Goal: Task Accomplishment & Management: Manage account settings

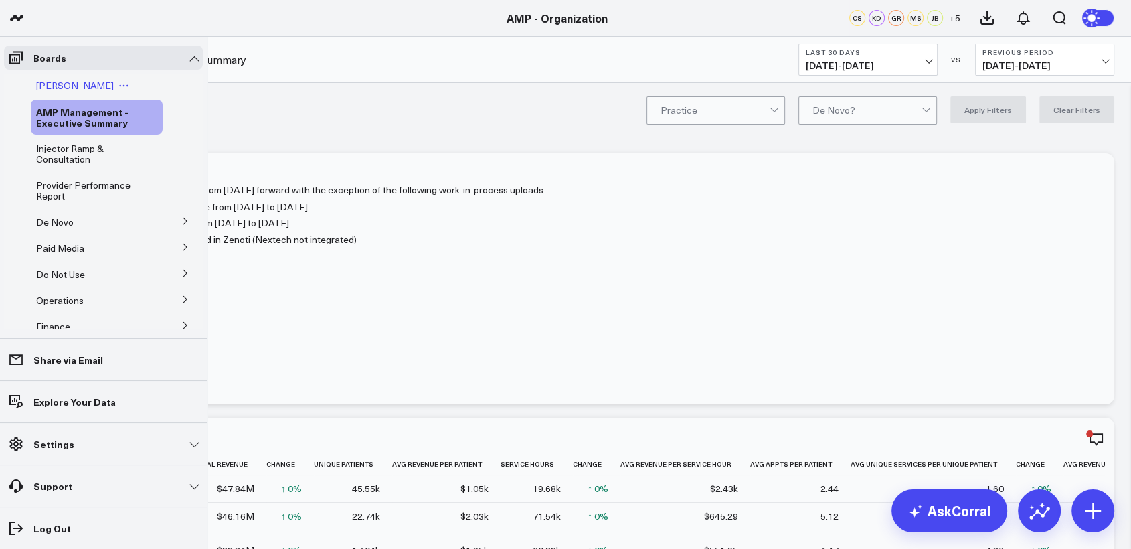
click at [68, 87] on span "[PERSON_NAME]" at bounding box center [75, 85] width 78 height 13
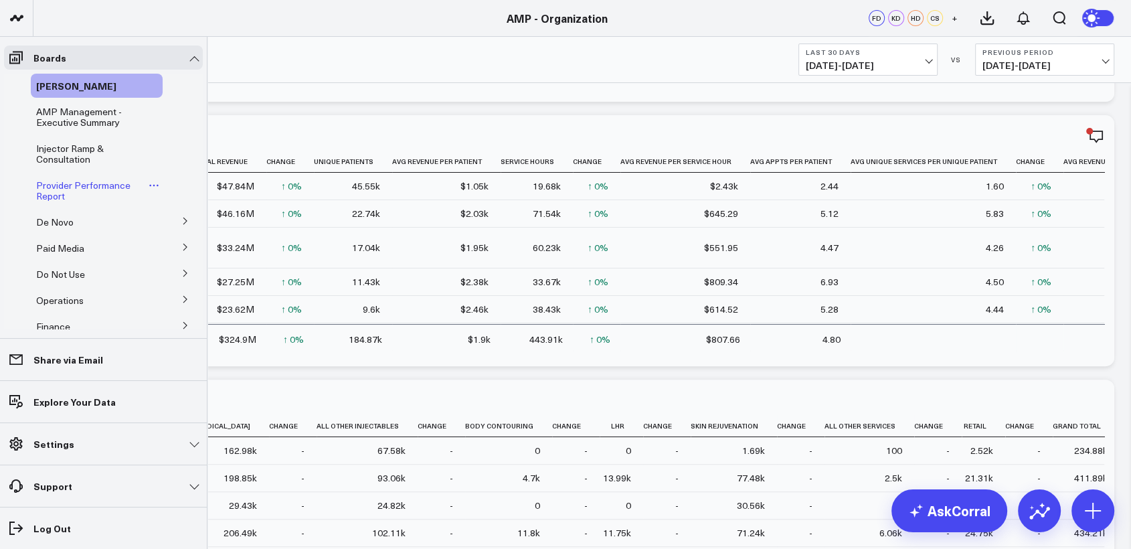
scroll to position [66, 0]
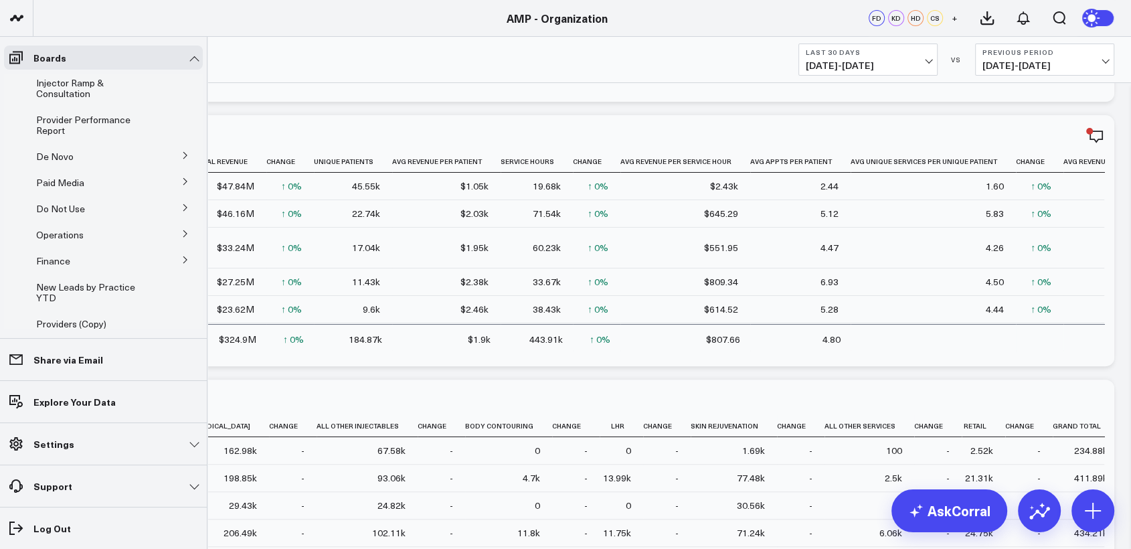
click at [179, 151] on button at bounding box center [185, 155] width 35 height 20
click at [77, 217] on span "De Novo Charts" at bounding box center [78, 215] width 68 height 13
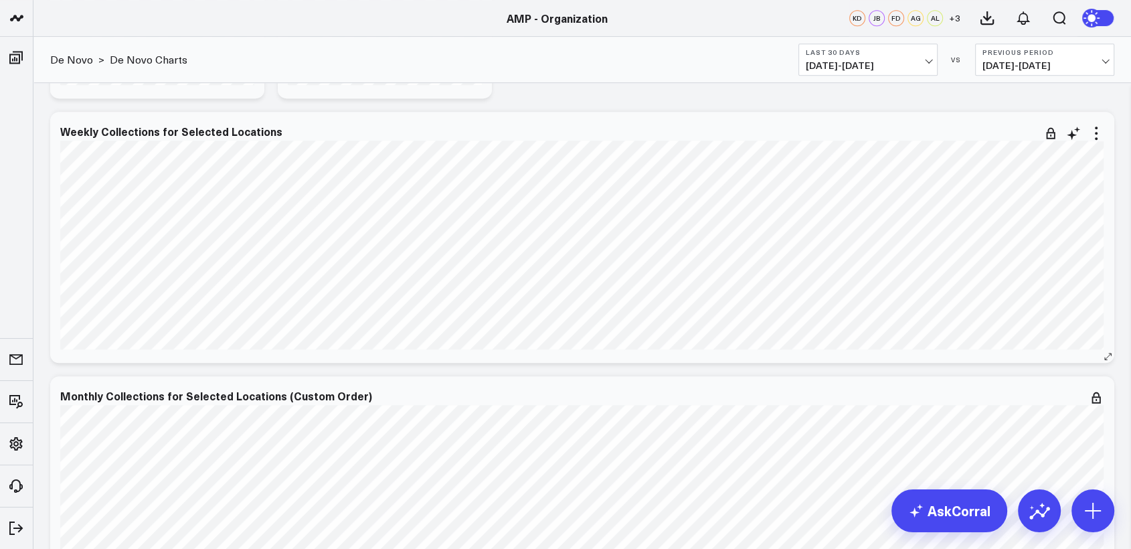
scroll to position [808, 0]
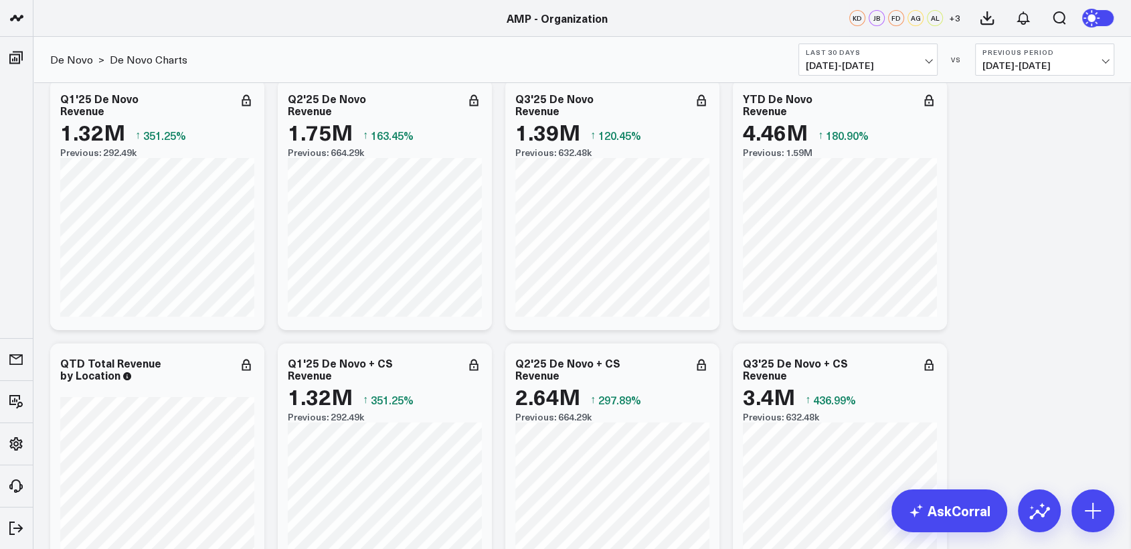
scroll to position [0, 0]
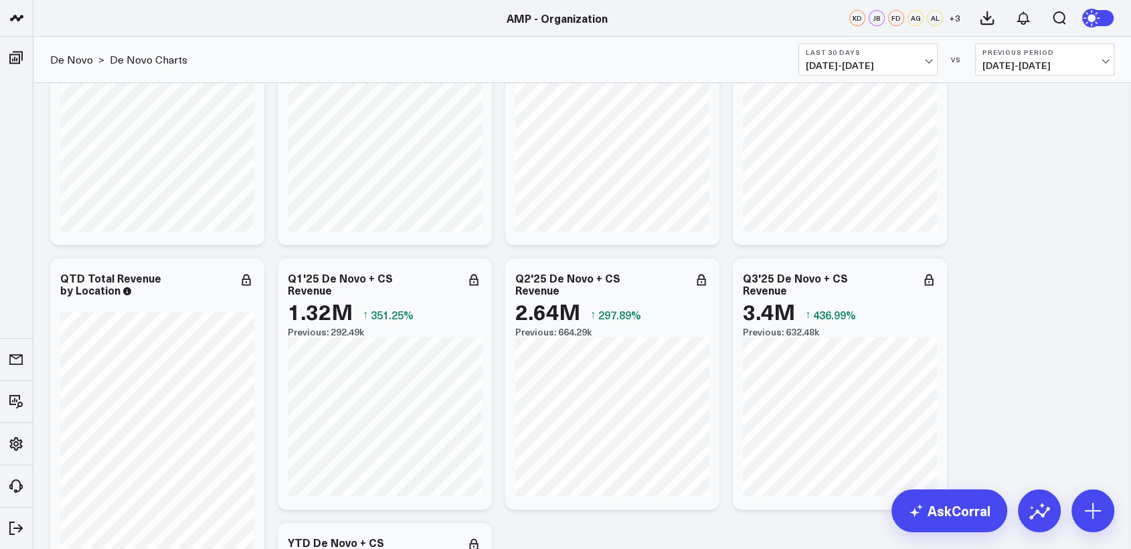
scroll to position [134, 0]
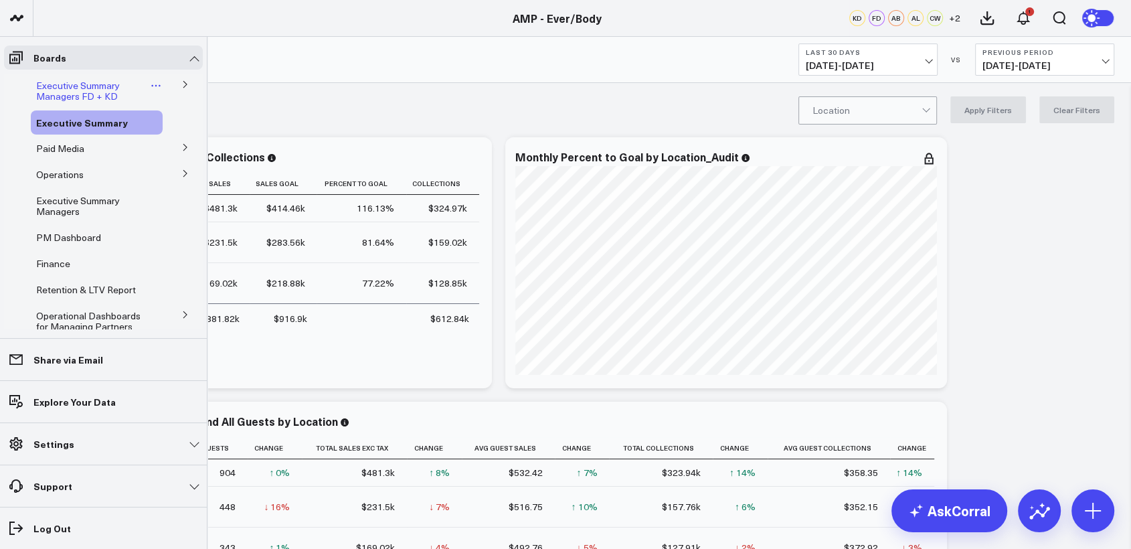
click at [66, 92] on span "Executive Summary Managers FD + KD" at bounding box center [78, 90] width 84 height 23
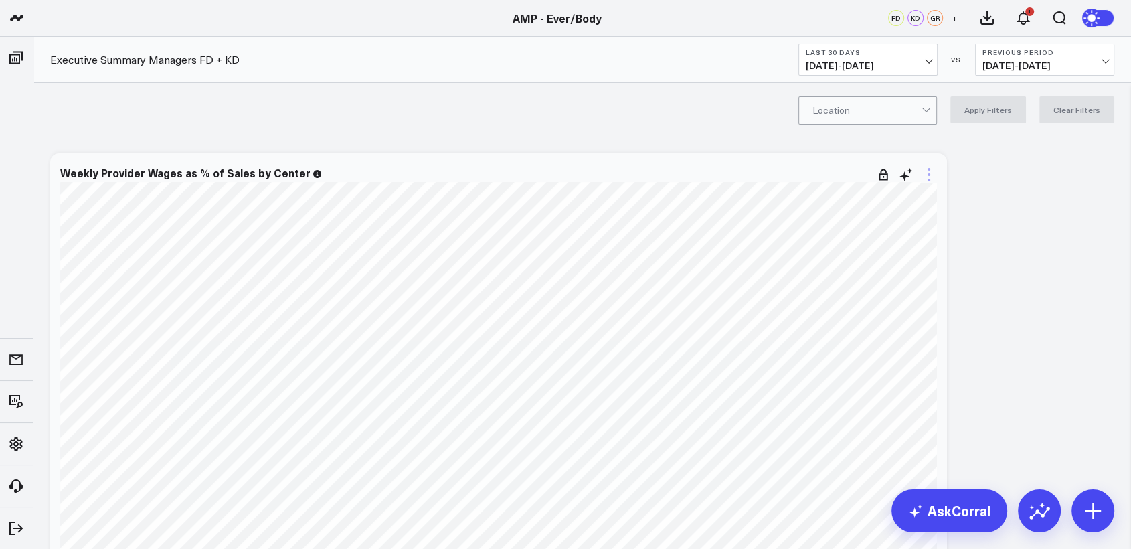
click at [929, 171] on icon at bounding box center [929, 175] width 16 height 16
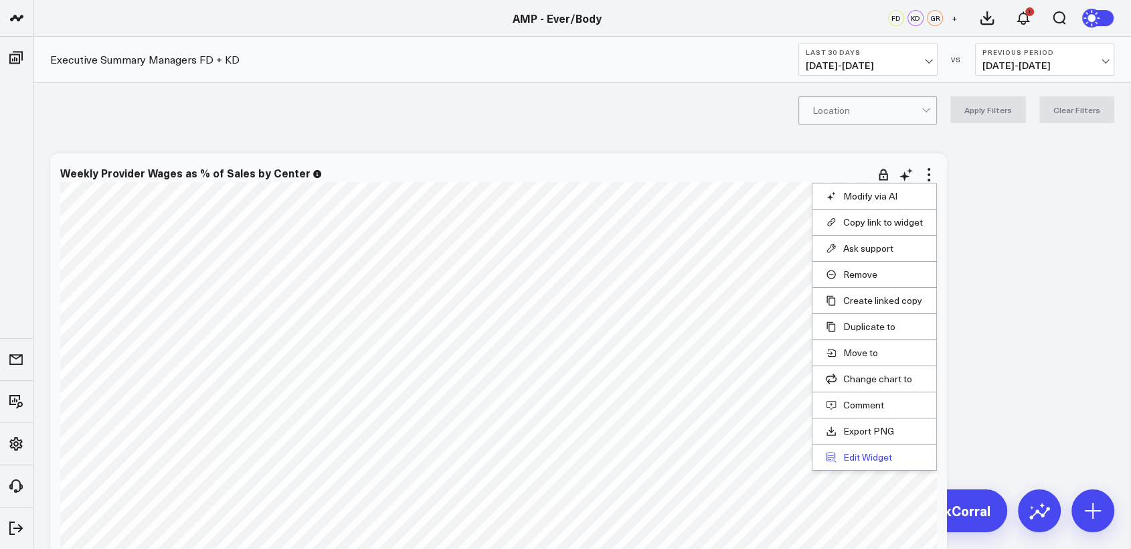
click at [862, 460] on button "Edit Widget" at bounding box center [874, 457] width 97 height 12
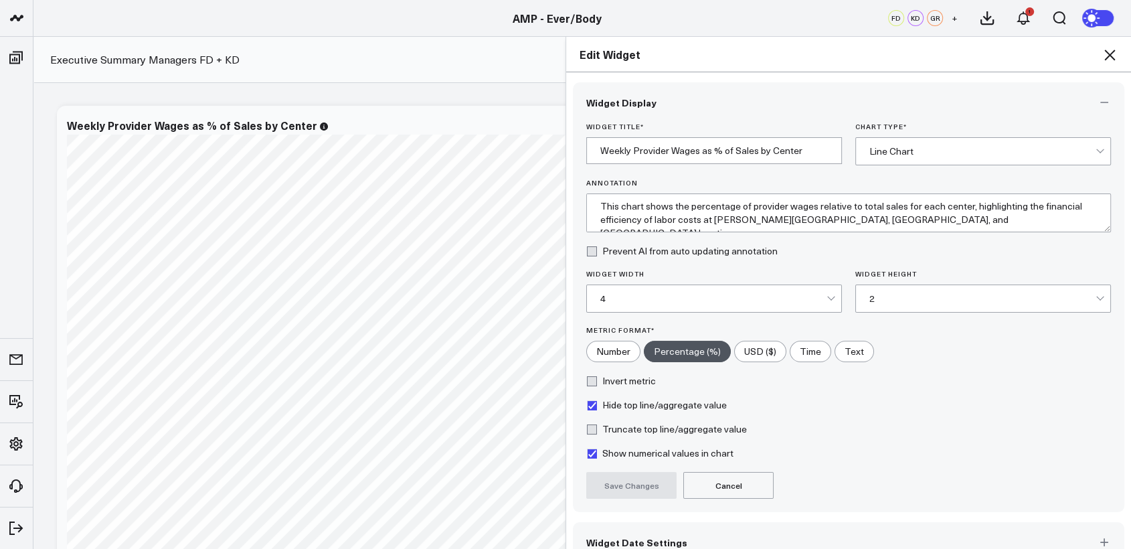
click at [616, 530] on button "Widget Date Settings" at bounding box center [848, 542] width 551 height 40
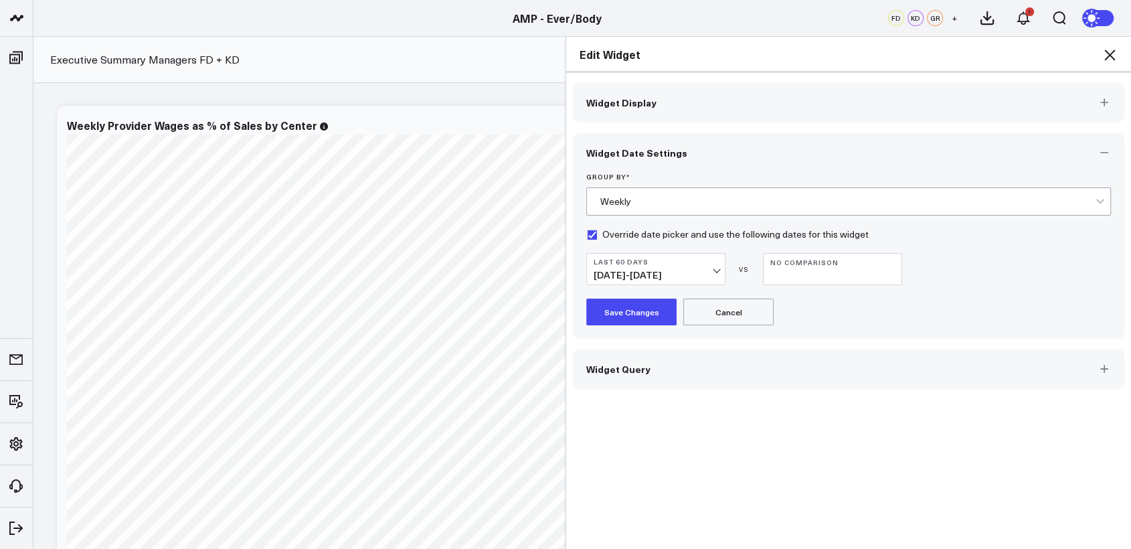
scroll to position [131, 0]
click at [1113, 54] on icon at bounding box center [1109, 55] width 16 height 16
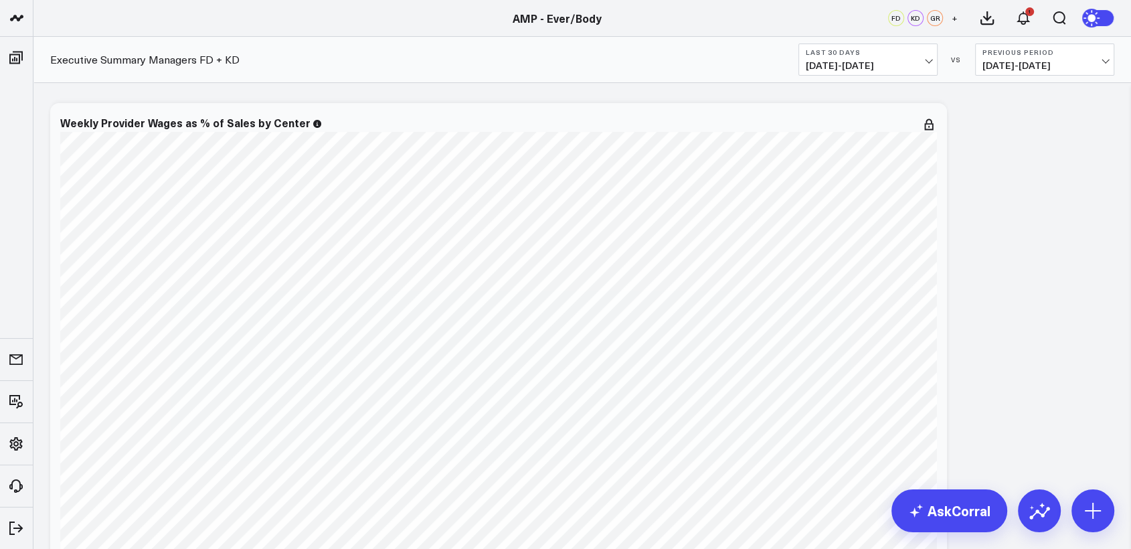
scroll to position [29, 0]
click at [931, 141] on icon at bounding box center [929, 145] width 16 height 16
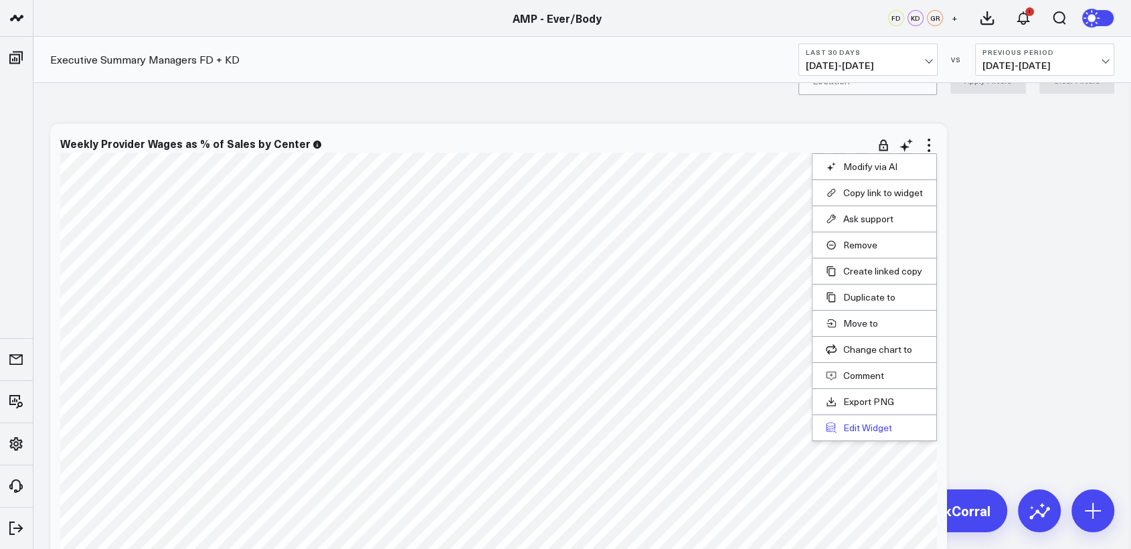
click at [872, 427] on button "Edit Widget" at bounding box center [874, 428] width 97 height 12
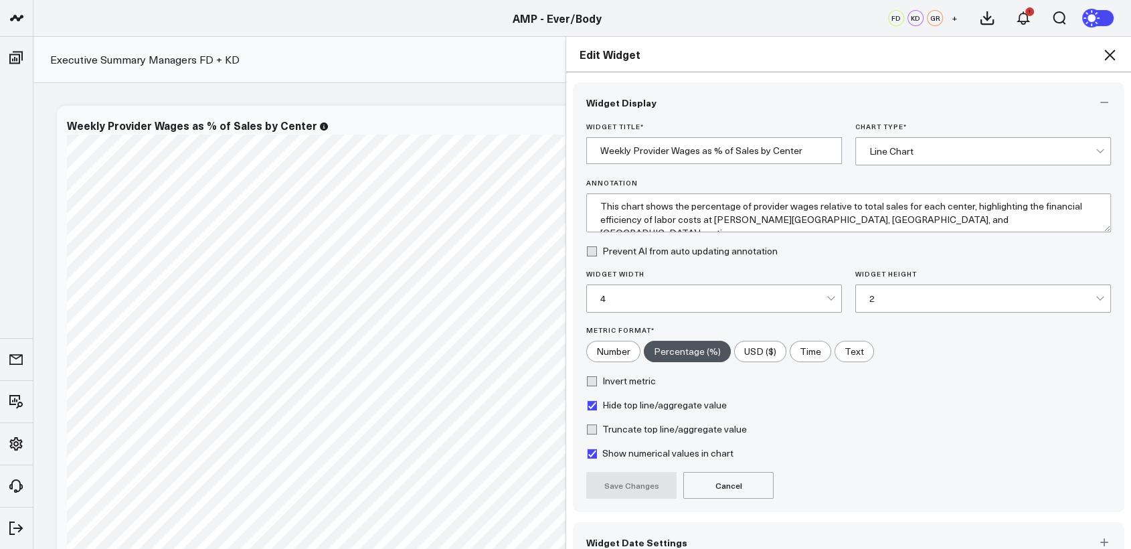
click at [858, 303] on div "2" at bounding box center [983, 298] width 256 height 28
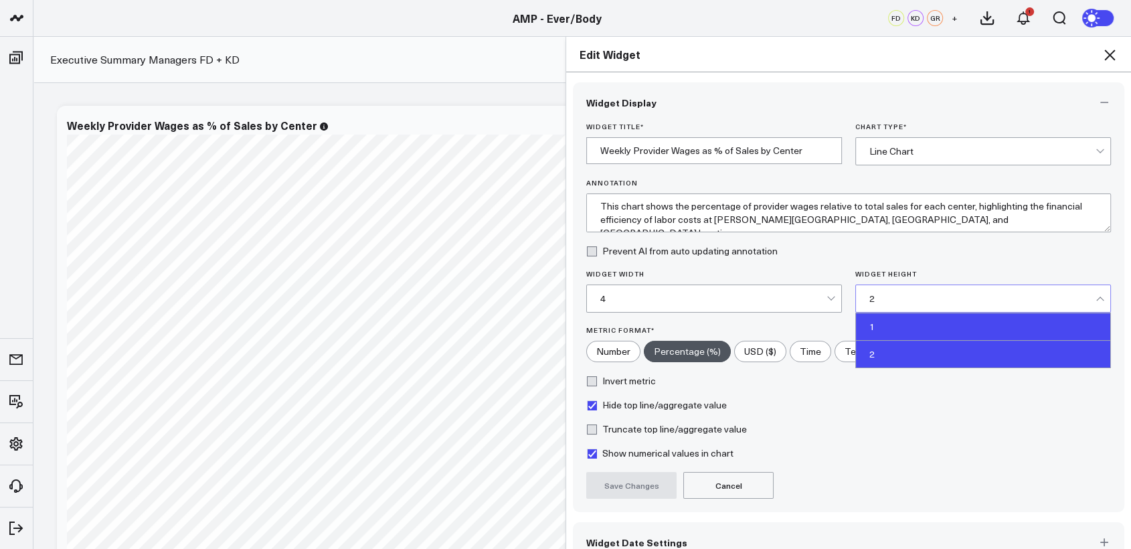
click at [870, 318] on div "1" at bounding box center [983, 326] width 254 height 27
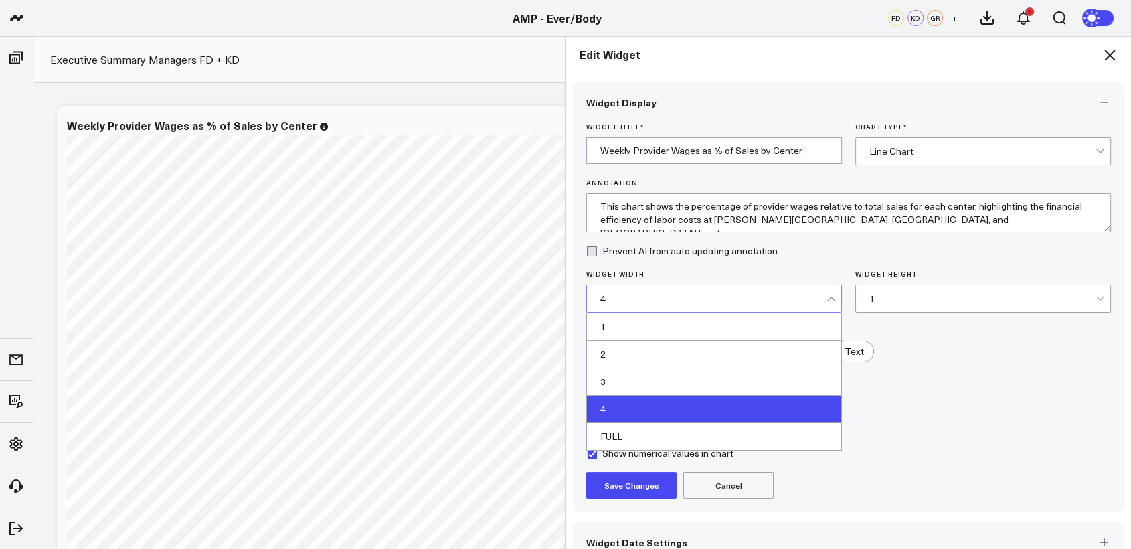
click at [787, 288] on div "4" at bounding box center [713, 298] width 226 height 27
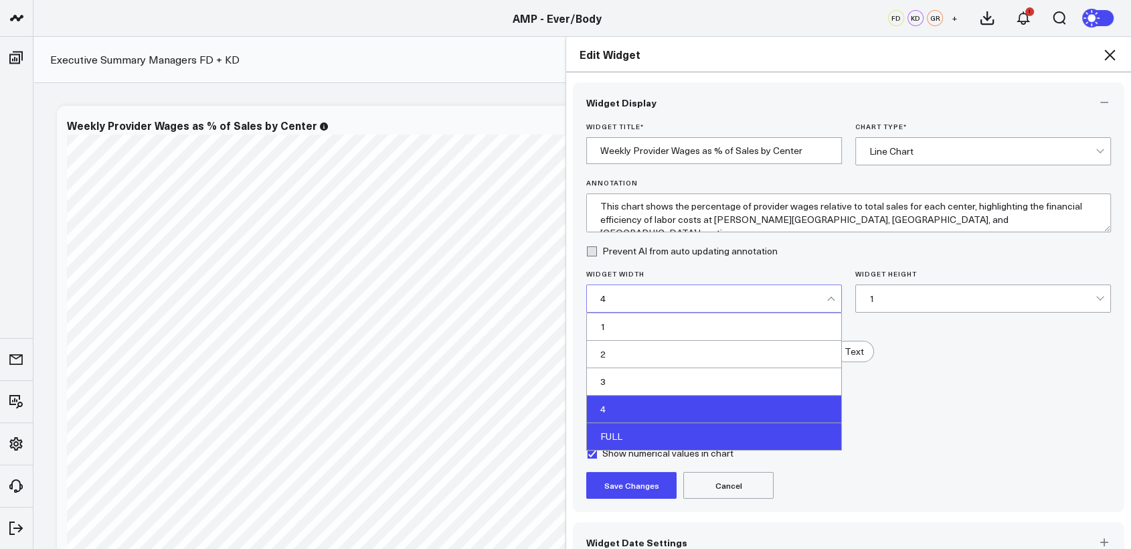
click at [651, 441] on div "FULL" at bounding box center [714, 436] width 254 height 27
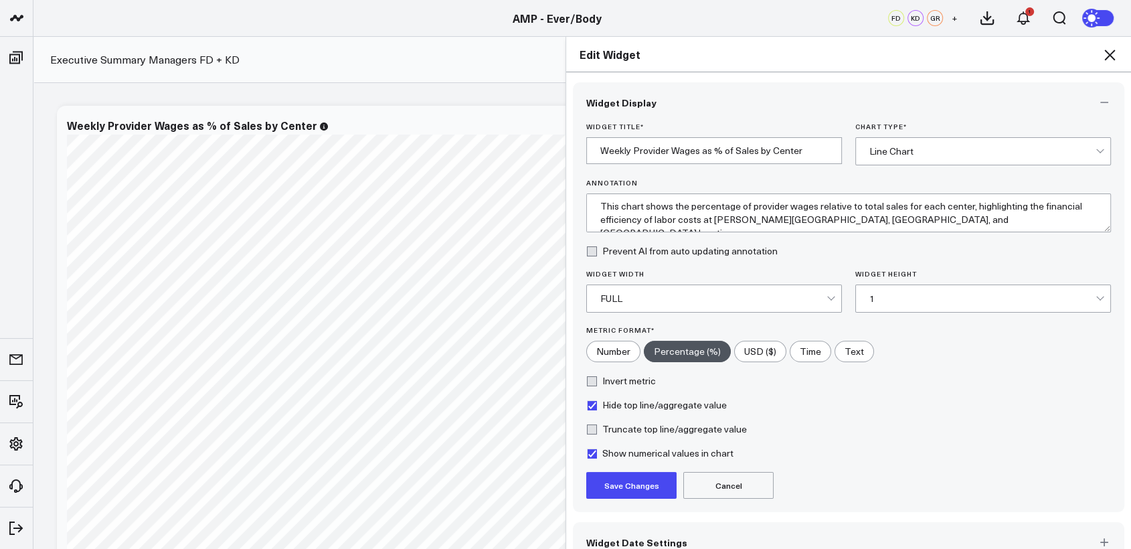
click at [619, 487] on button "Save Changes" at bounding box center [631, 485] width 90 height 27
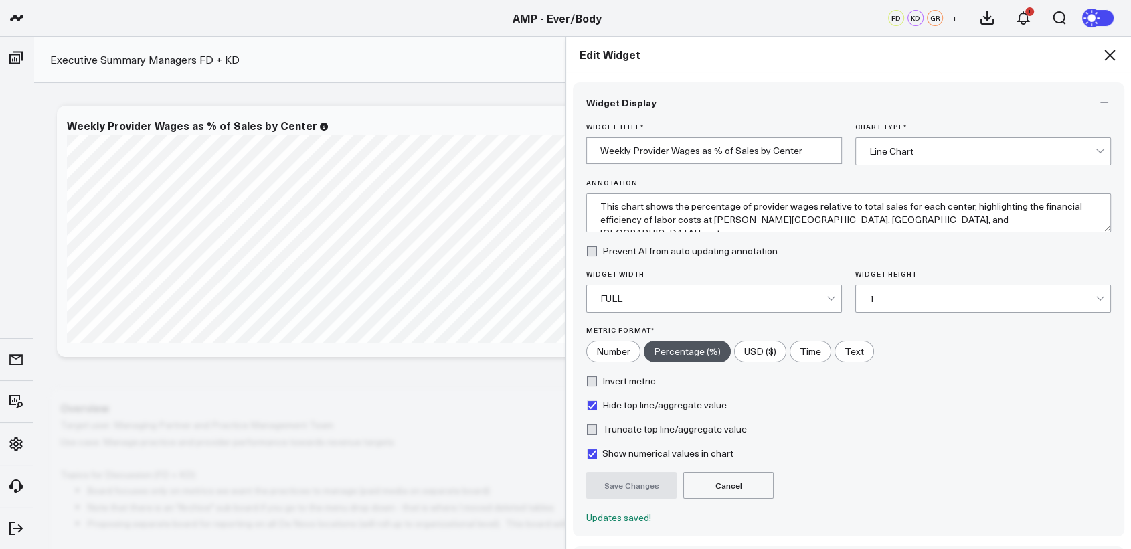
click at [1111, 56] on icon at bounding box center [1109, 55] width 11 height 11
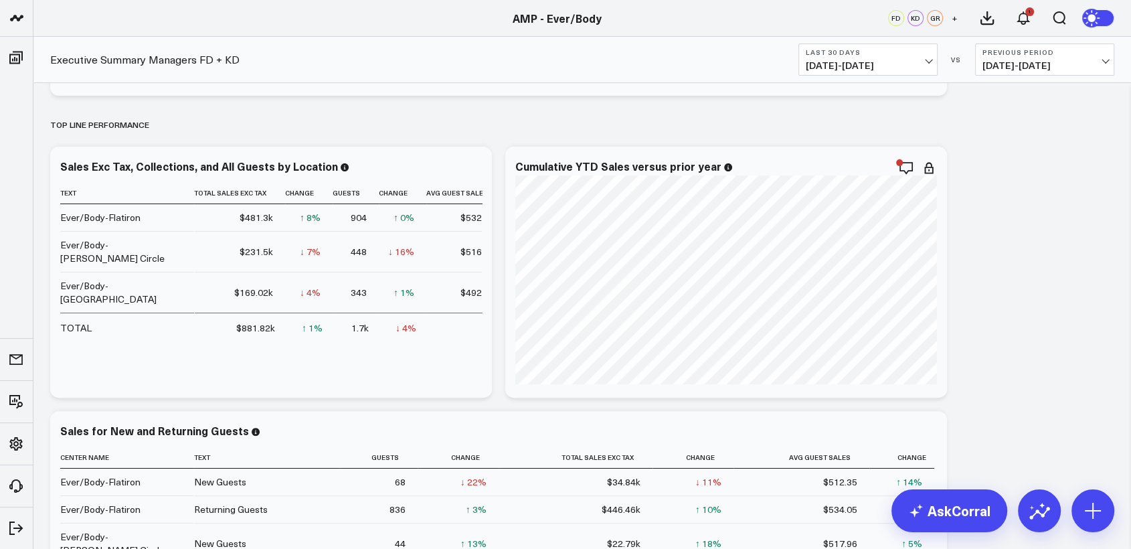
scroll to position [356, 0]
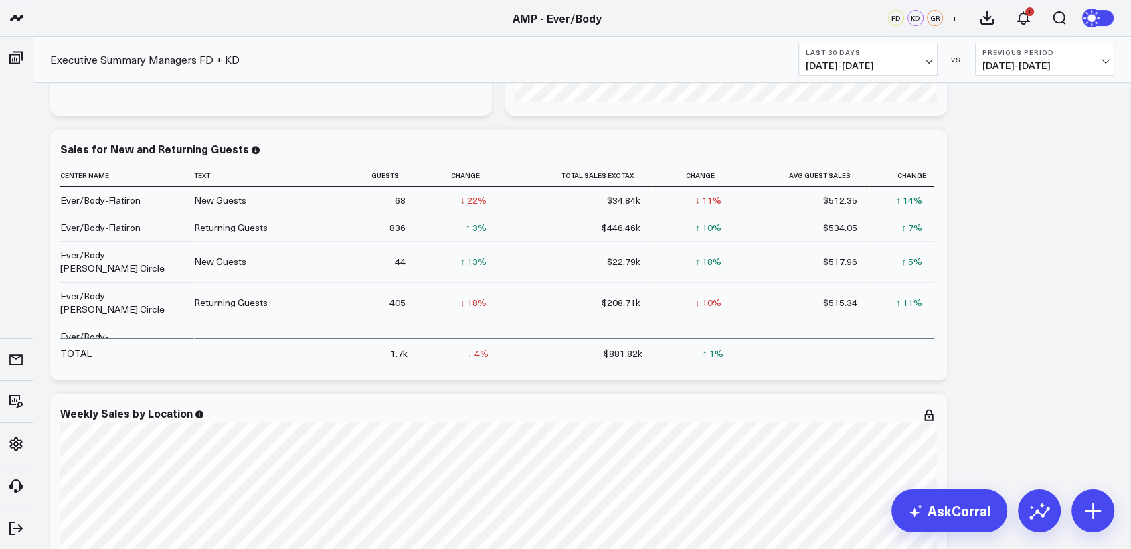
scroll to position [845, 0]
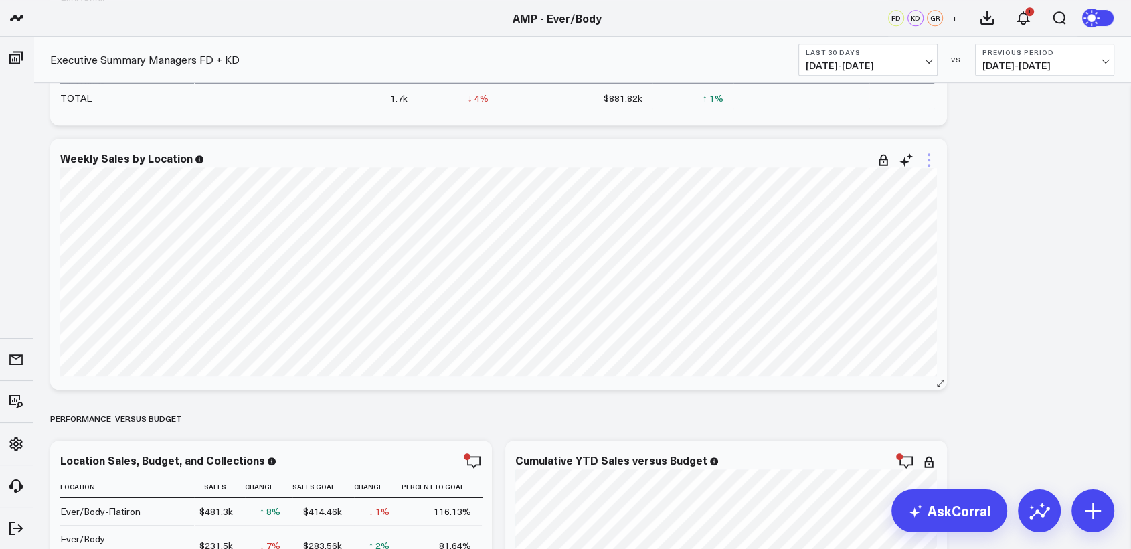
click at [931, 156] on icon at bounding box center [929, 160] width 16 height 16
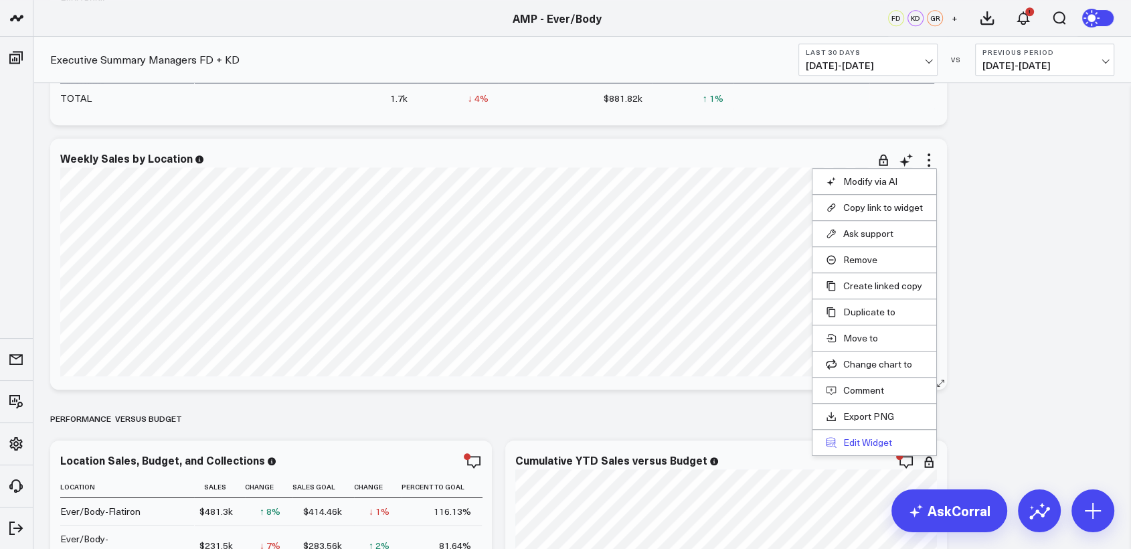
click at [862, 437] on button "Edit Widget" at bounding box center [874, 442] width 97 height 12
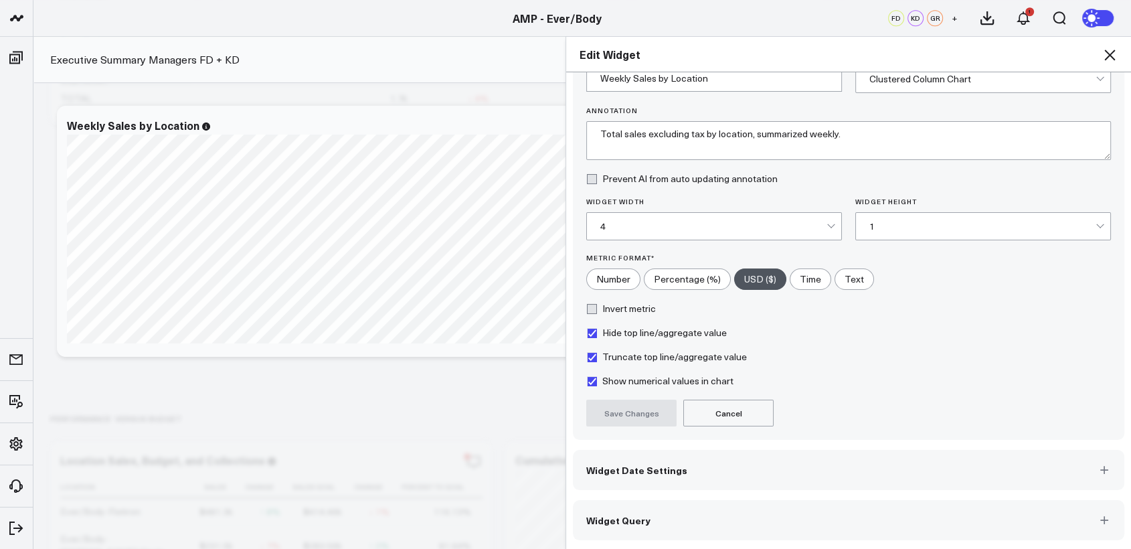
scroll to position [70, 0]
click at [664, 470] on span "Widget Date Settings" at bounding box center [636, 472] width 101 height 11
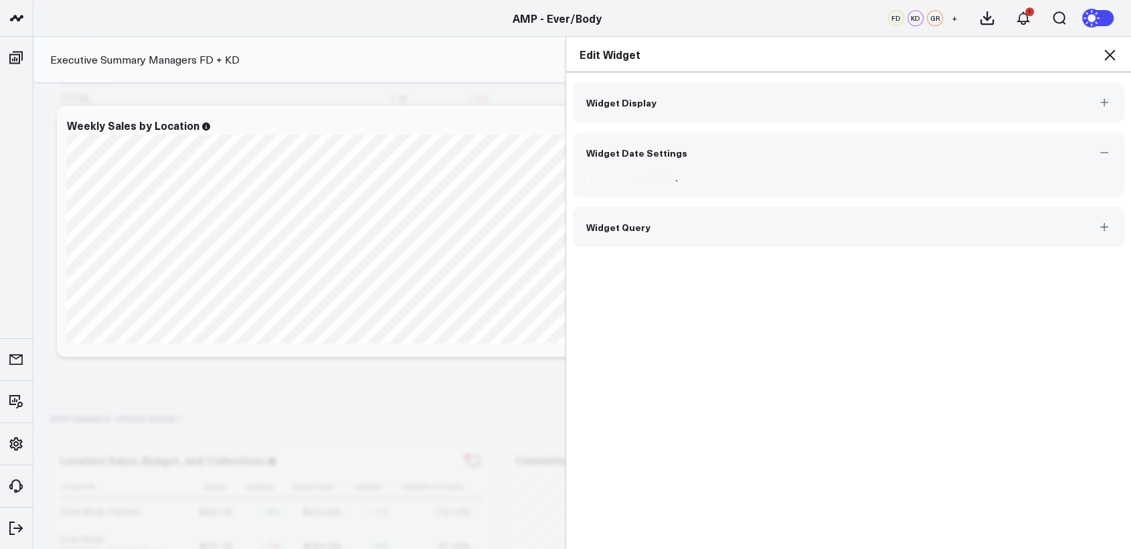
scroll to position [0, 0]
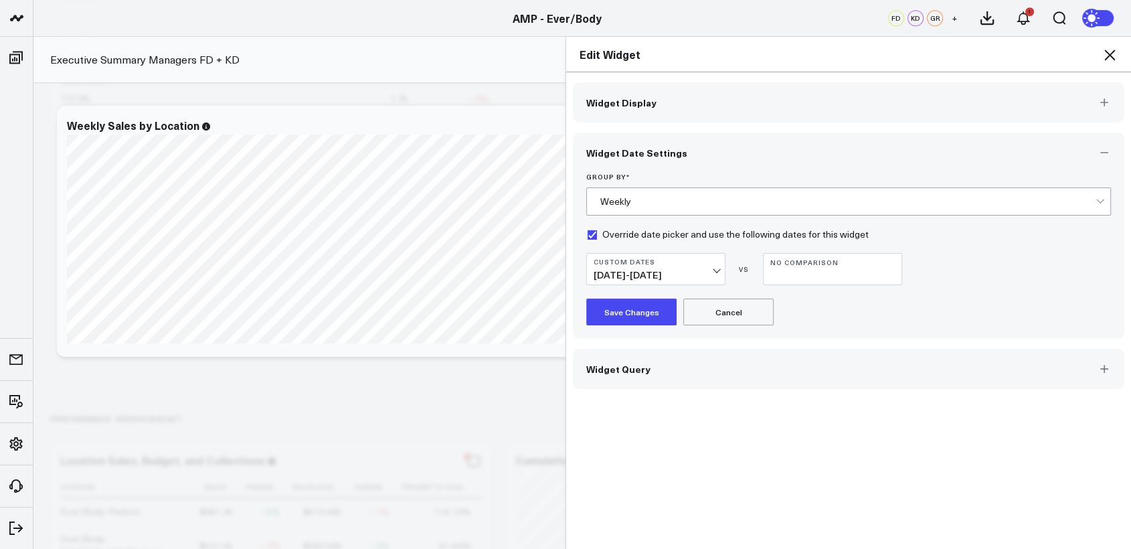
click at [715, 269] on button "Custom Dates 06/23/25 - 08/31/25" at bounding box center [655, 269] width 139 height 32
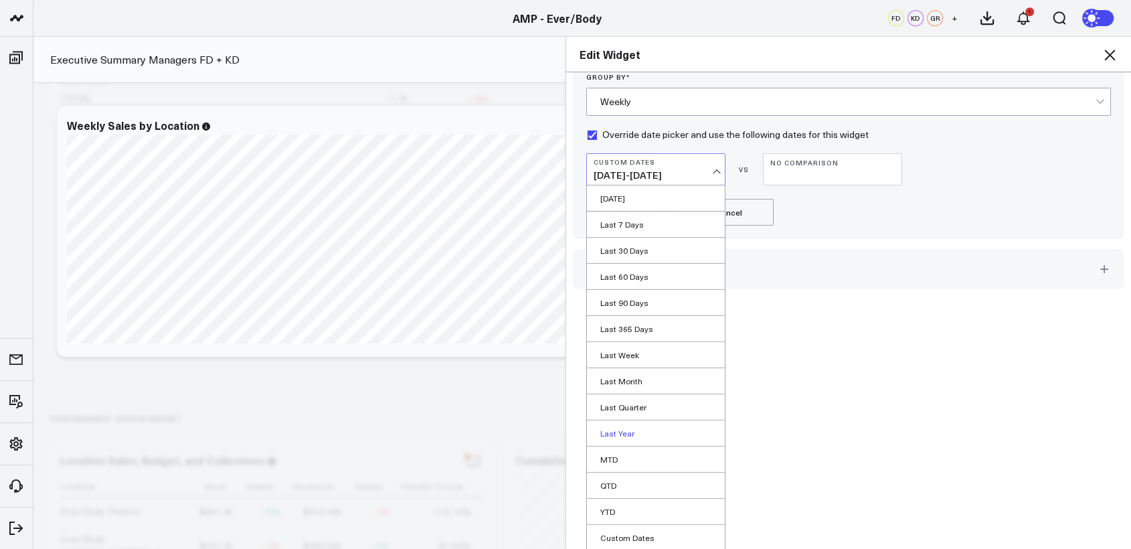
scroll to position [98, 0]
click at [599, 541] on link "Custom Dates" at bounding box center [656, 538] width 138 height 25
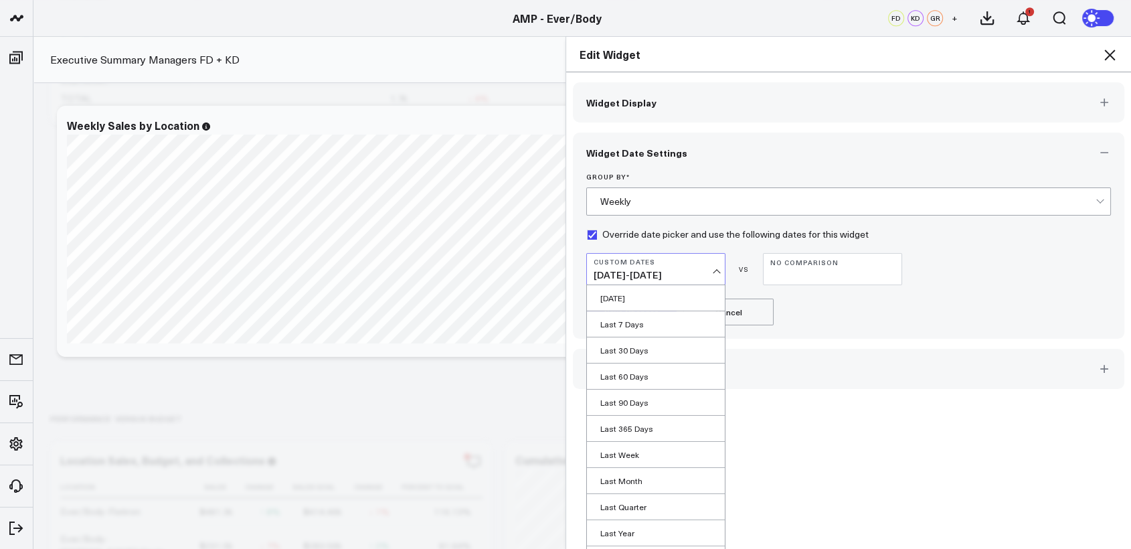
select select "8"
select select "2025"
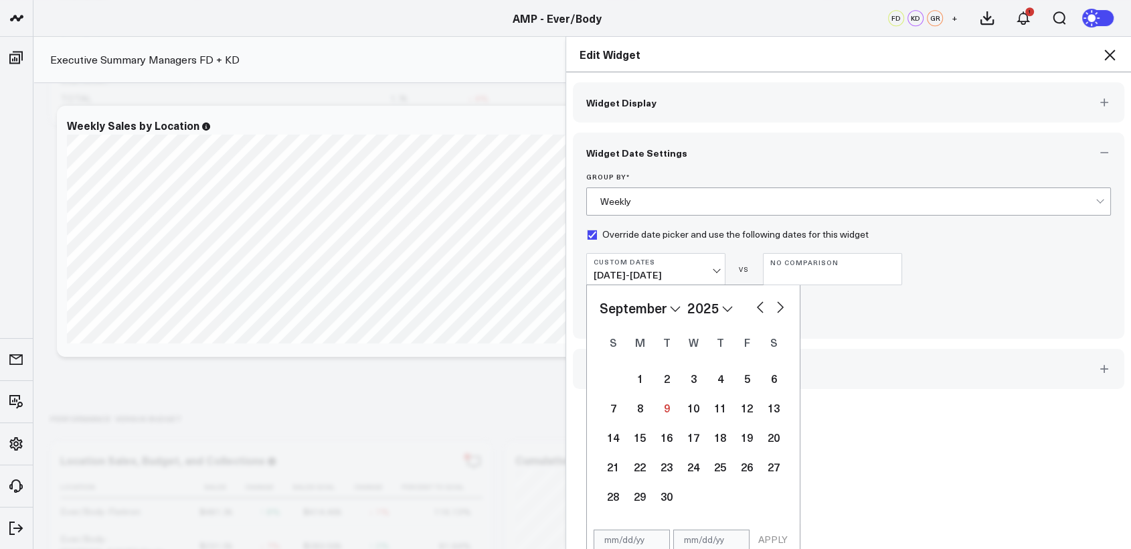
click at [659, 307] on select "January February March April May June July August September October November De…" at bounding box center [640, 308] width 81 height 20
select select "5"
select select "2025"
click at [632, 464] on div "23" at bounding box center [639, 466] width 27 height 27
type input "06/23/25"
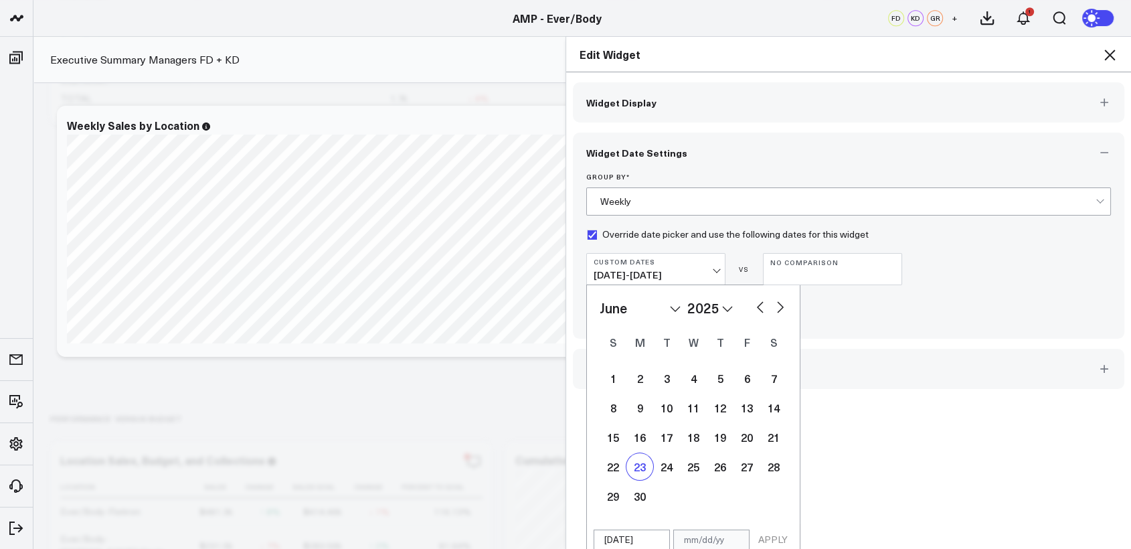
select select "5"
select select "2025"
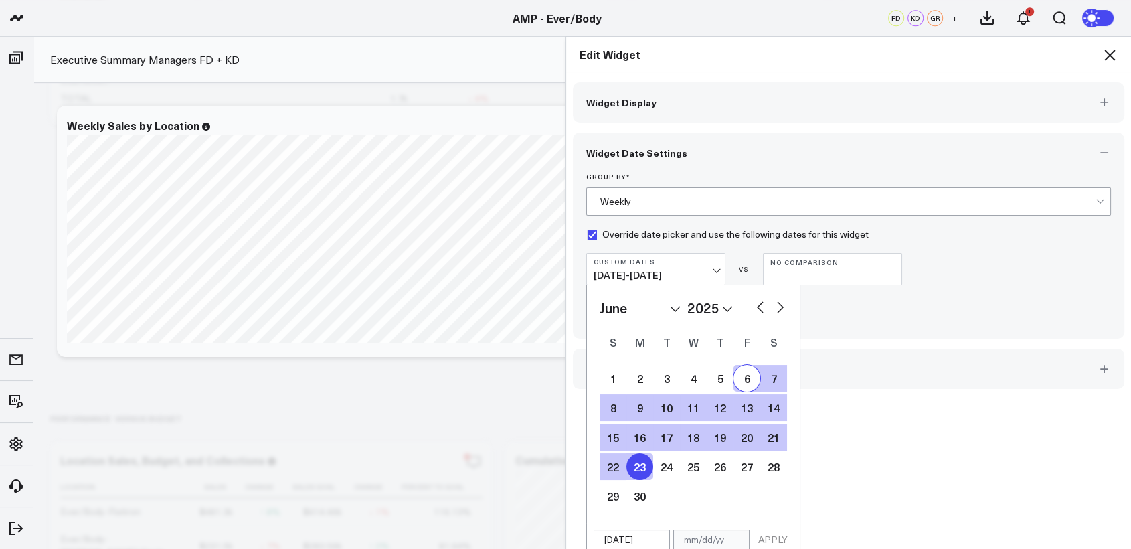
click at [668, 306] on select "January February March April May June July August September October November De…" at bounding box center [640, 308] width 81 height 20
select select "11"
select select "2025"
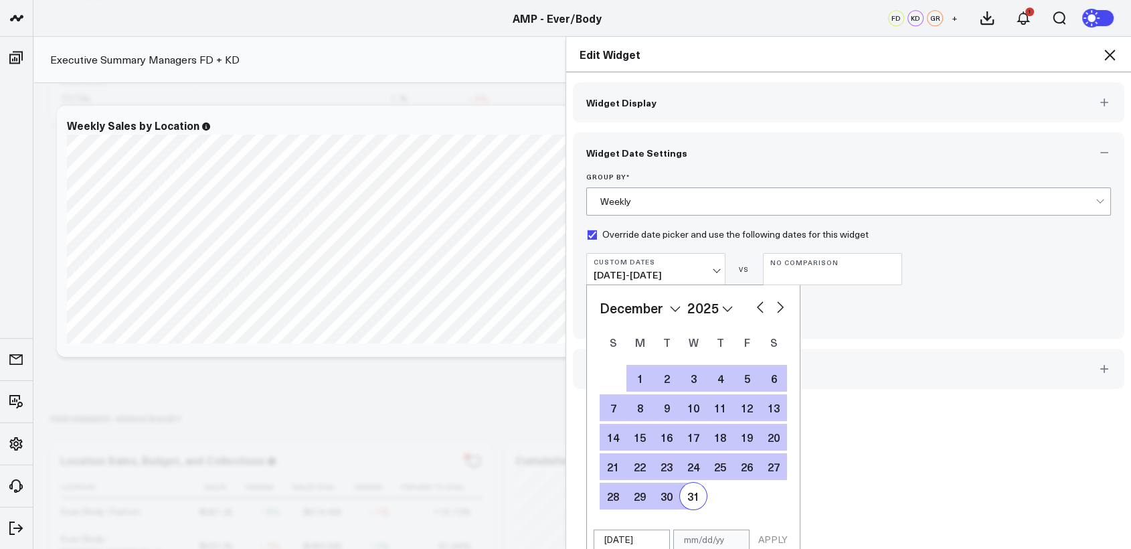
click at [687, 497] on div "31" at bounding box center [693, 495] width 27 height 27
type input "12/31/25"
select select "11"
select select "2025"
click at [772, 539] on button "APPLY" at bounding box center [773, 539] width 40 height 20
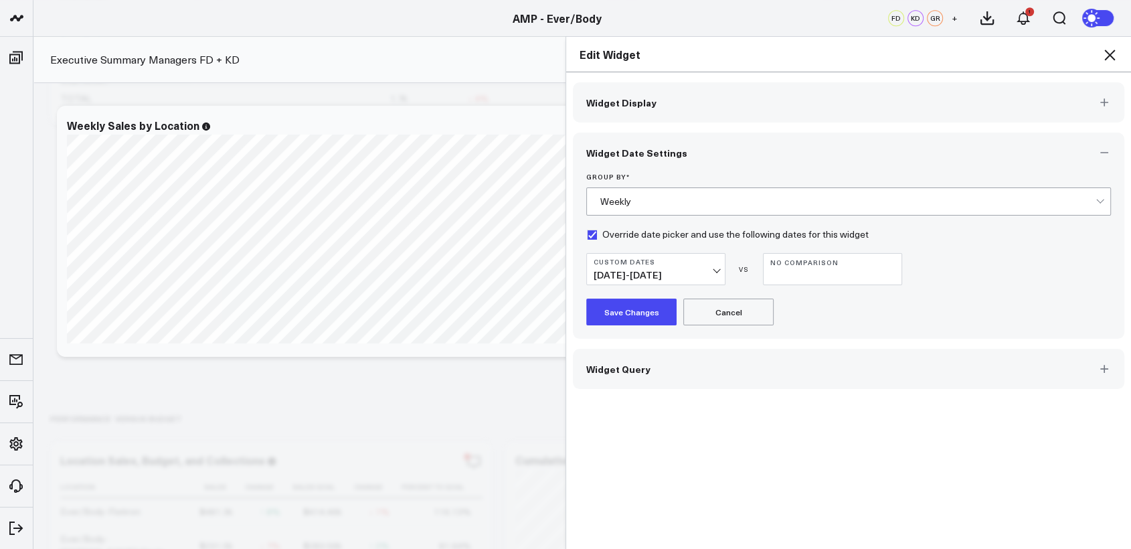
click at [623, 308] on button "Save Changes" at bounding box center [631, 311] width 90 height 27
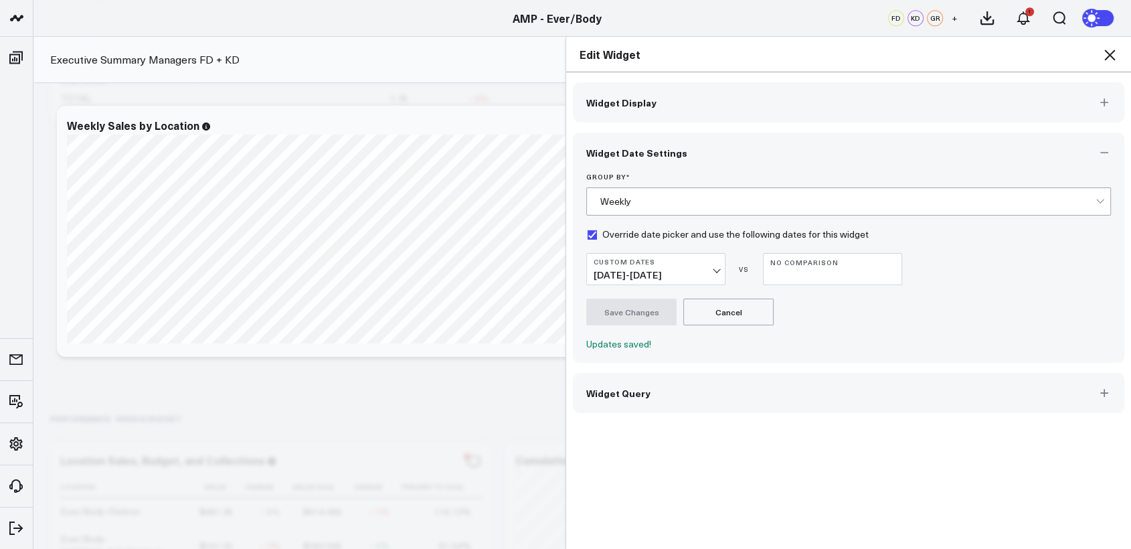
click at [1113, 58] on icon at bounding box center [1109, 55] width 16 height 16
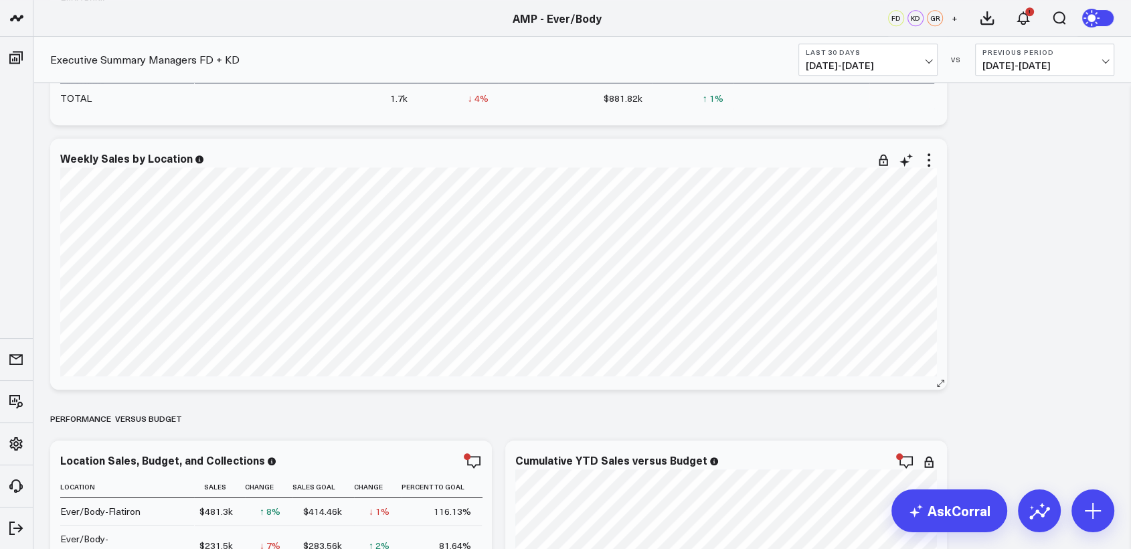
click at [920, 159] on div "Modify via AI Copy link to widget Ask support Remove Create linked copy Executi…" at bounding box center [917, 160] width 39 height 16
click at [926, 161] on icon at bounding box center [929, 160] width 16 height 16
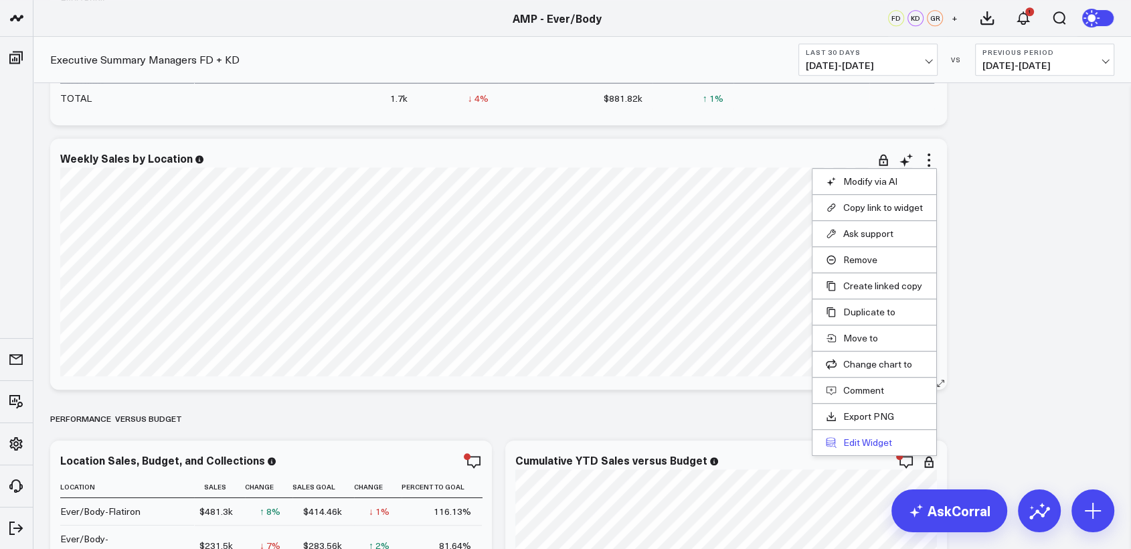
click at [858, 444] on button "Edit Widget" at bounding box center [874, 442] width 97 height 12
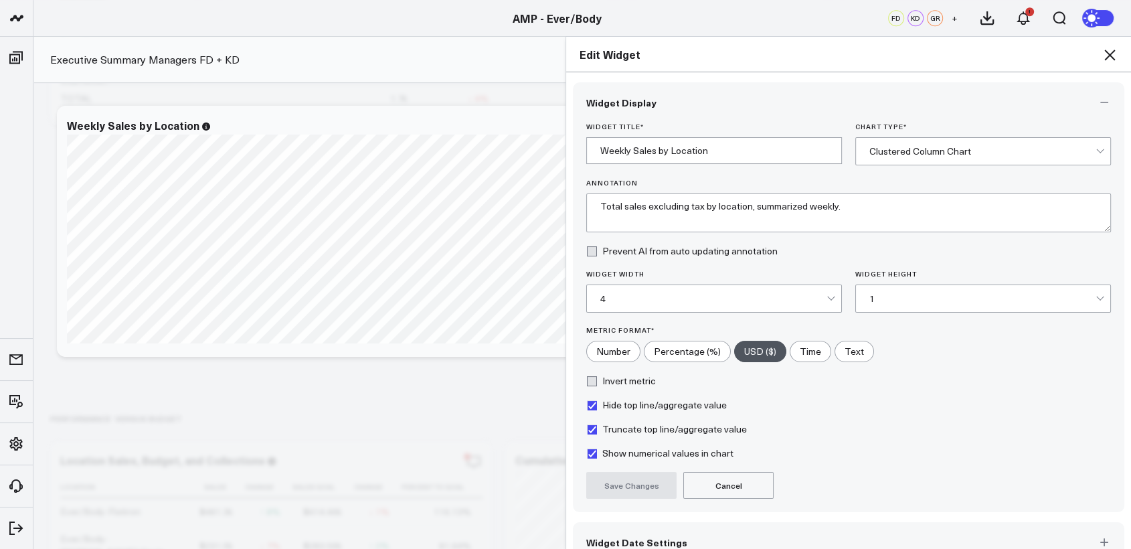
click at [1105, 60] on icon at bounding box center [1109, 55] width 16 height 16
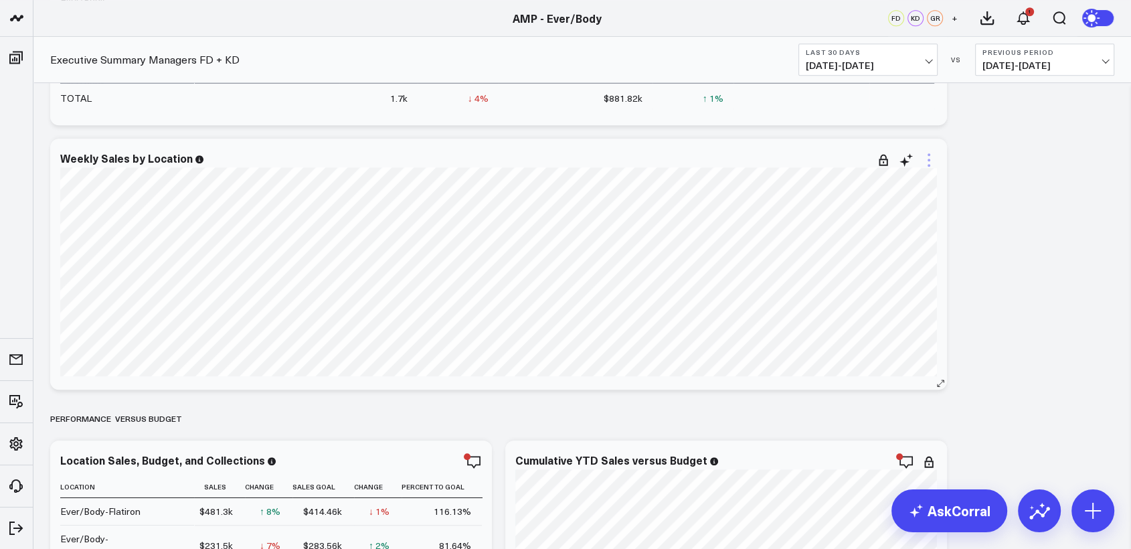
click at [930, 157] on icon at bounding box center [929, 160] width 16 height 16
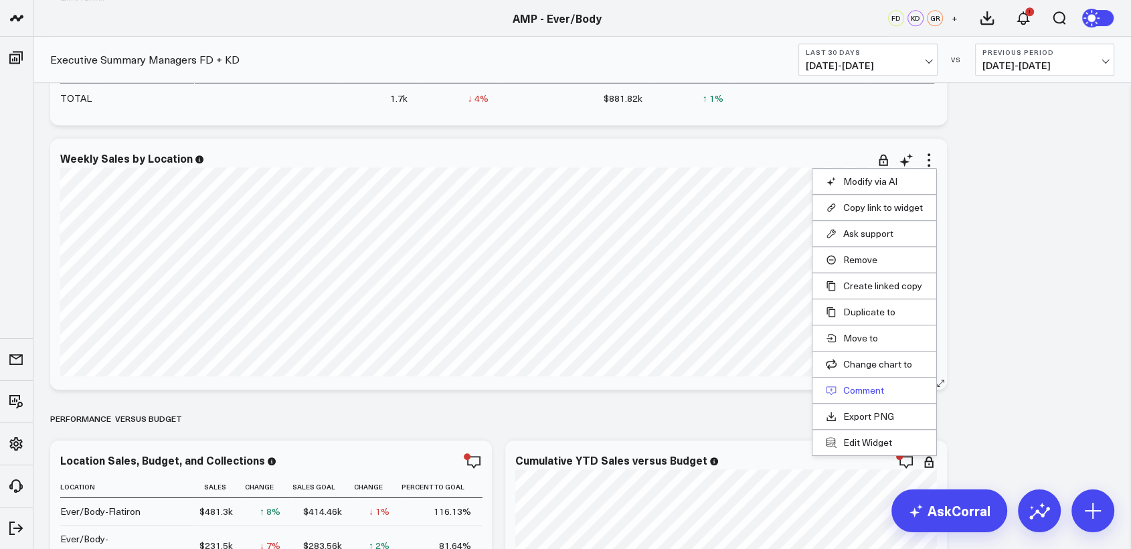
click at [858, 384] on button "Comment" at bounding box center [874, 390] width 97 height 12
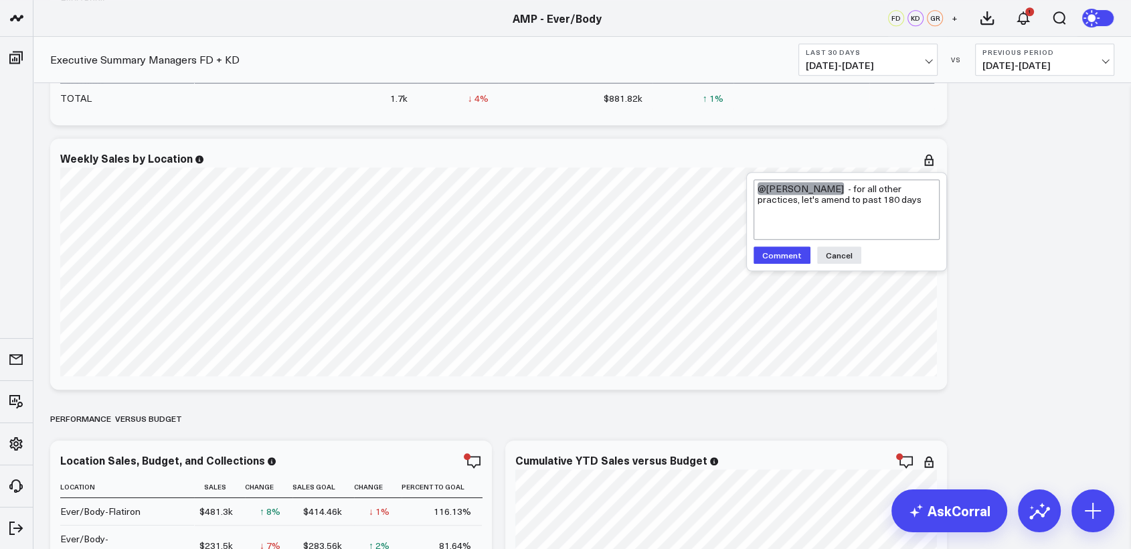
type textarea "@Francis DeMonte - for all other practices, let's amend to past 180 days"
click at [784, 254] on button "Comment" at bounding box center [781, 254] width 57 height 17
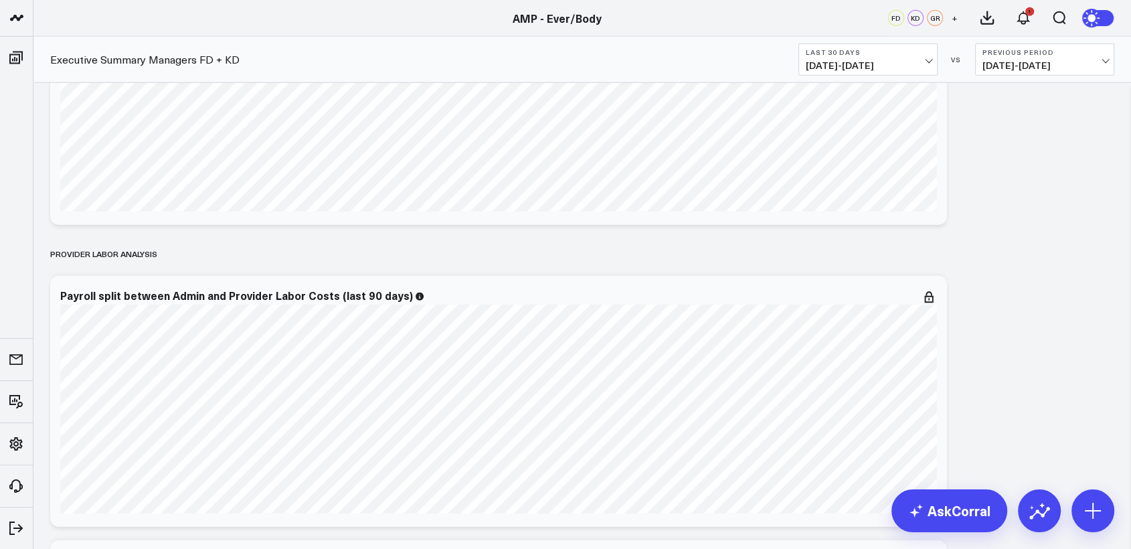
scroll to position [3544, 0]
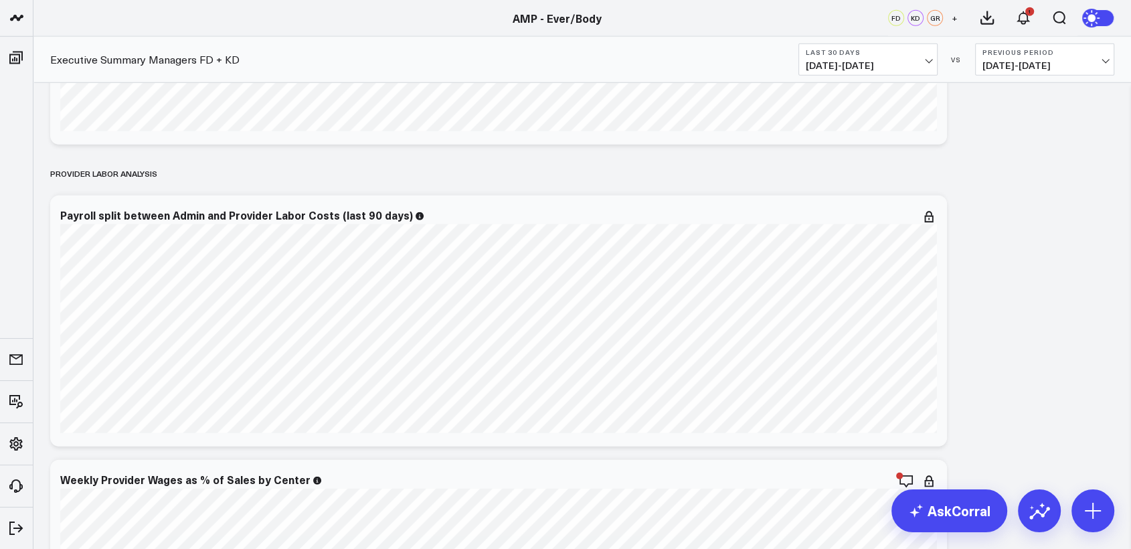
click at [1062, 299] on div "Modify via AI Copy link to widget Ask support Remove Create linked copy Executi…" at bounding box center [581, 19] width 1077 height 6832
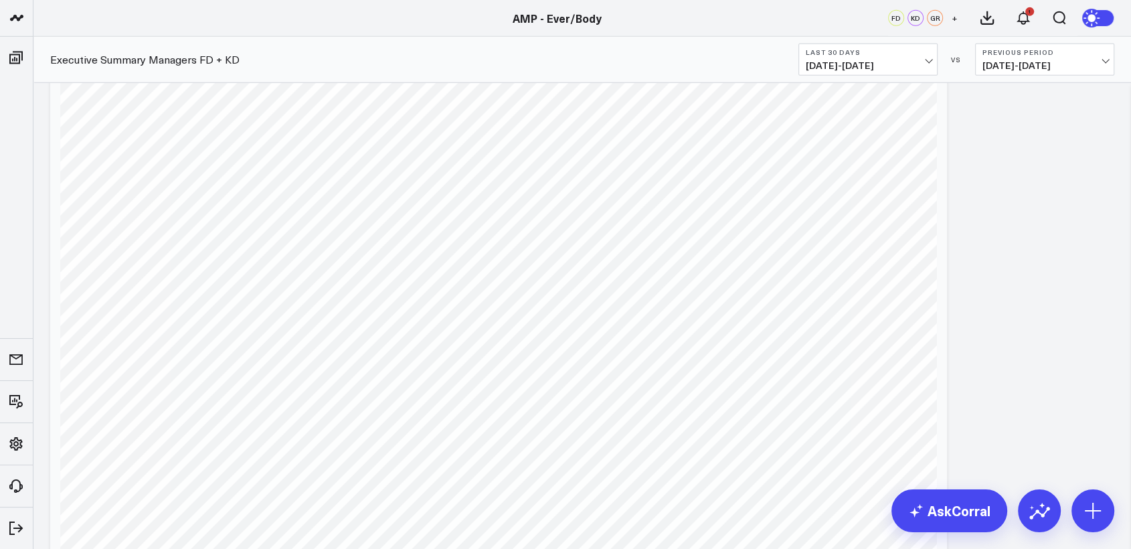
scroll to position [3857, 0]
click at [926, 167] on icon at bounding box center [929, 167] width 16 height 16
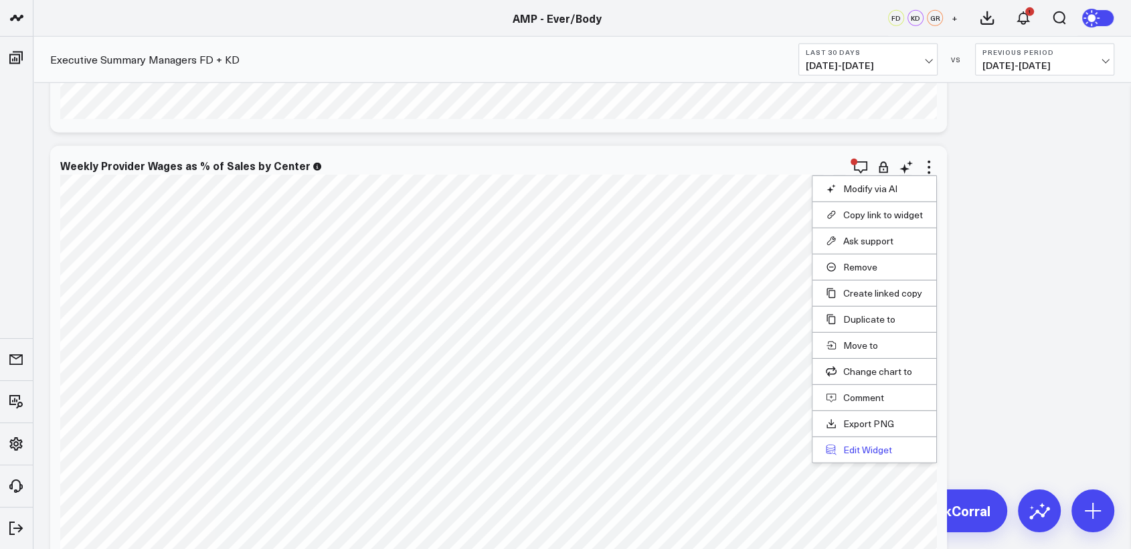
click at [869, 447] on button "Edit Widget" at bounding box center [874, 450] width 97 height 12
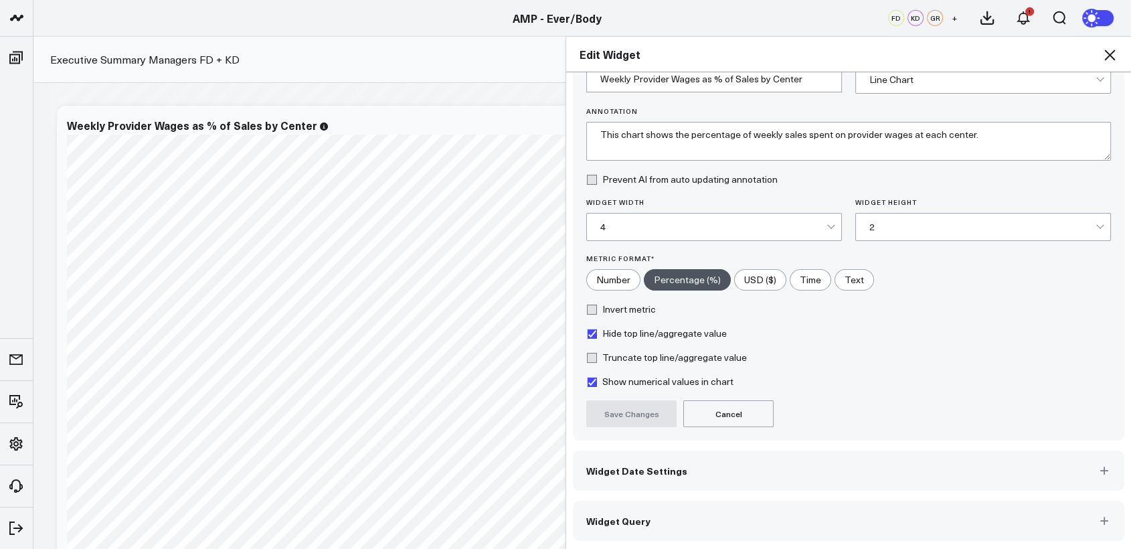
scroll to position [72, 0]
click at [655, 467] on span "Widget Date Settings" at bounding box center [636, 469] width 101 height 11
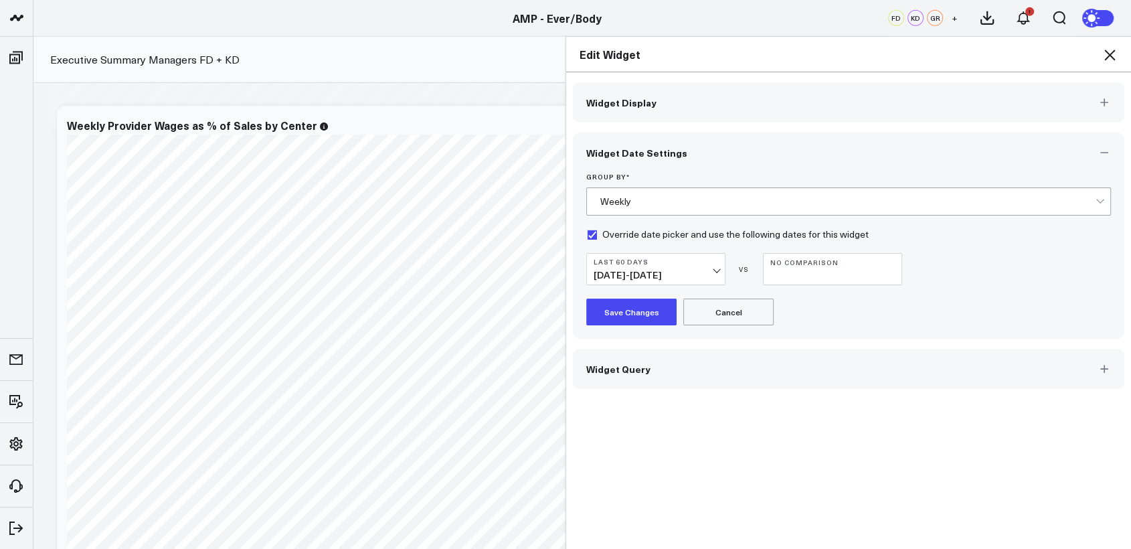
click at [1112, 53] on icon at bounding box center [1109, 55] width 11 height 11
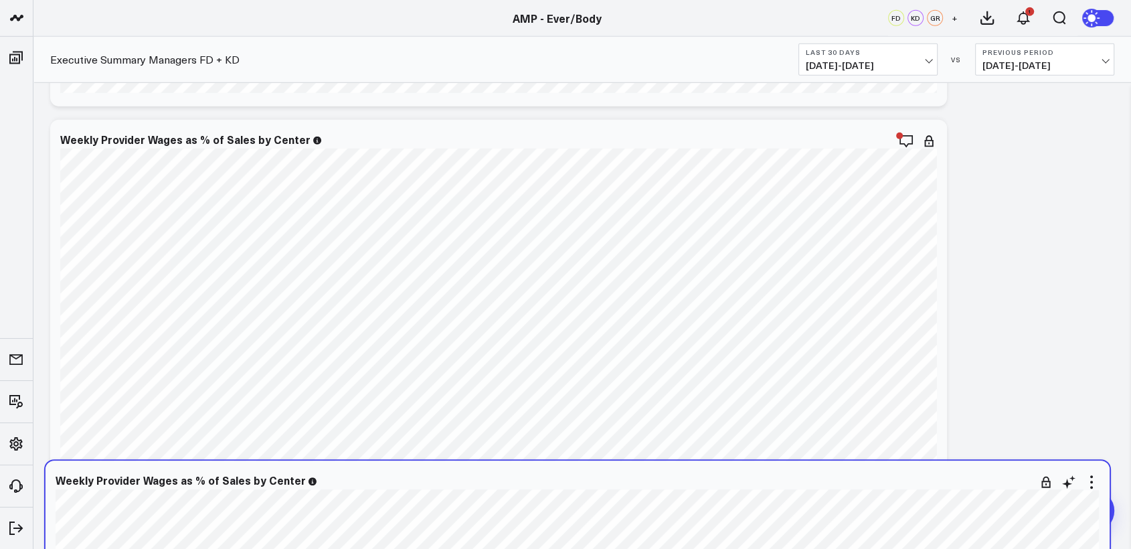
scroll to position [3891, 0]
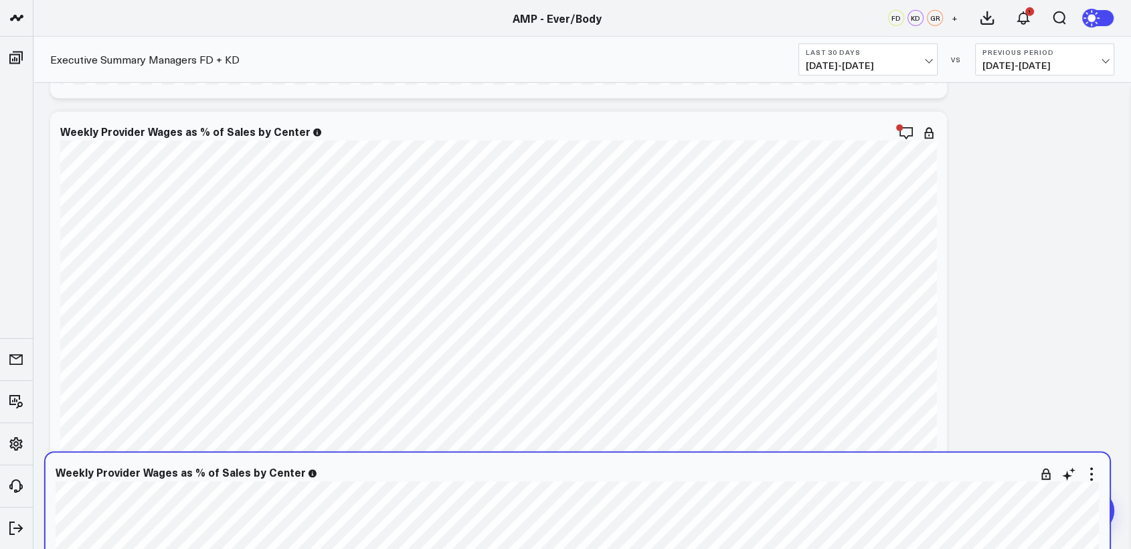
drag, startPoint x: 968, startPoint y: 197, endPoint x: 958, endPoint y: 469, distance: 271.8
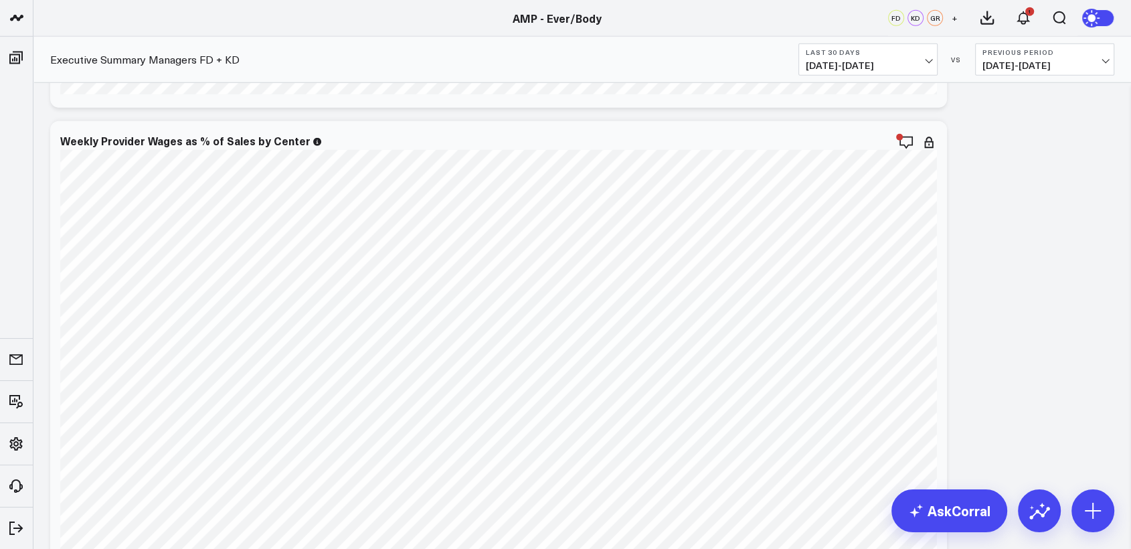
scroll to position [3612, 0]
click at [933, 155] on icon at bounding box center [929, 148] width 16 height 16
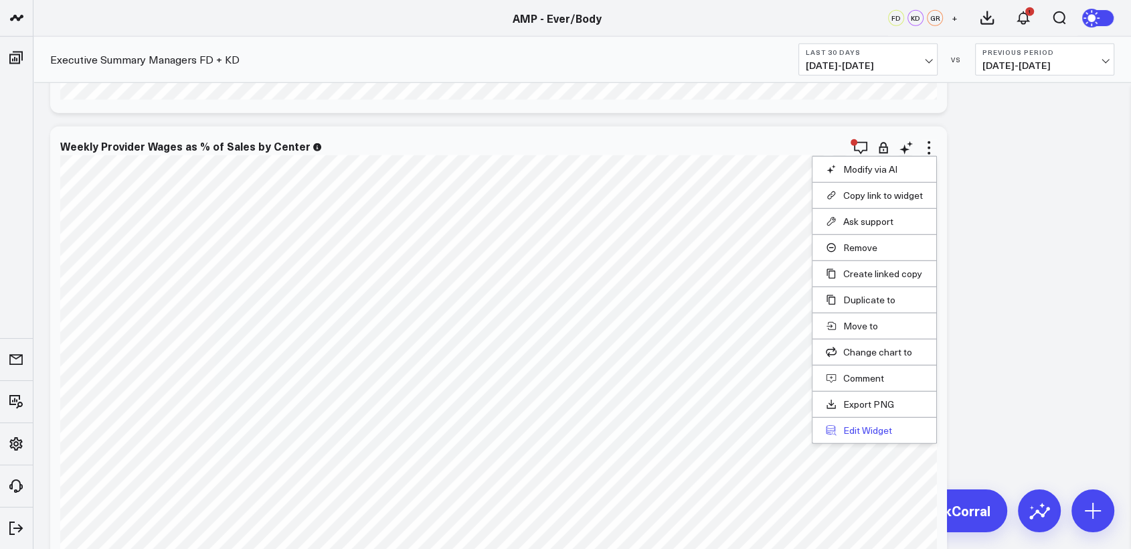
click at [872, 428] on button "Edit Widget" at bounding box center [874, 430] width 97 height 12
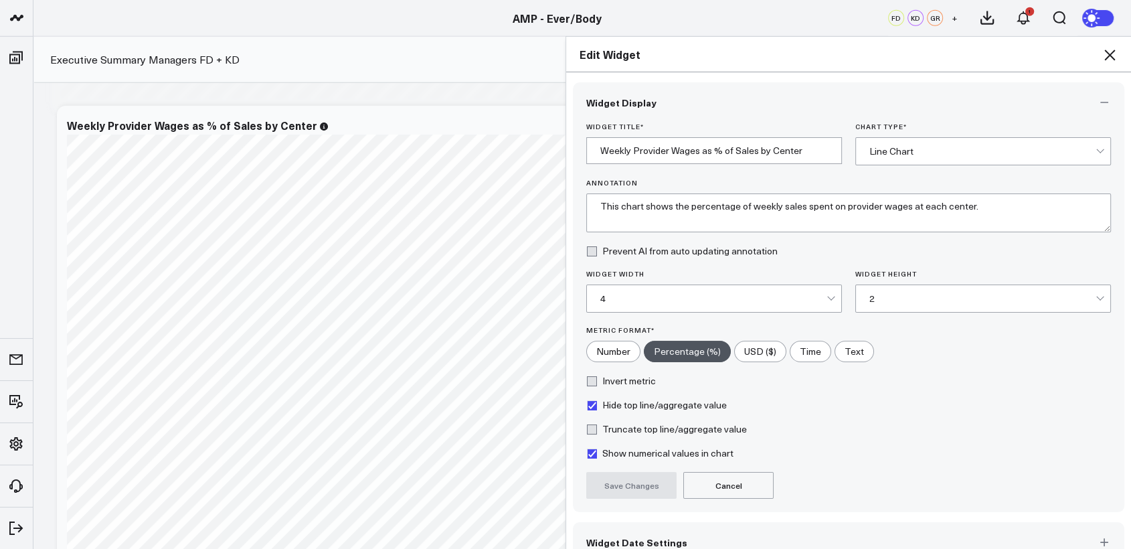
scroll to position [66, 0]
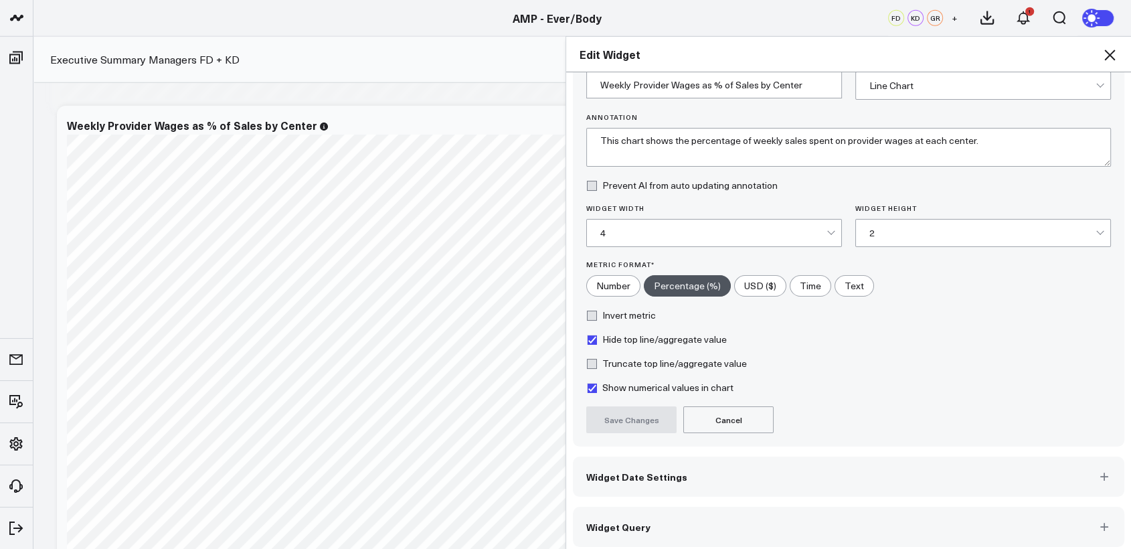
click at [710, 475] on button "Widget Date Settings" at bounding box center [848, 476] width 551 height 40
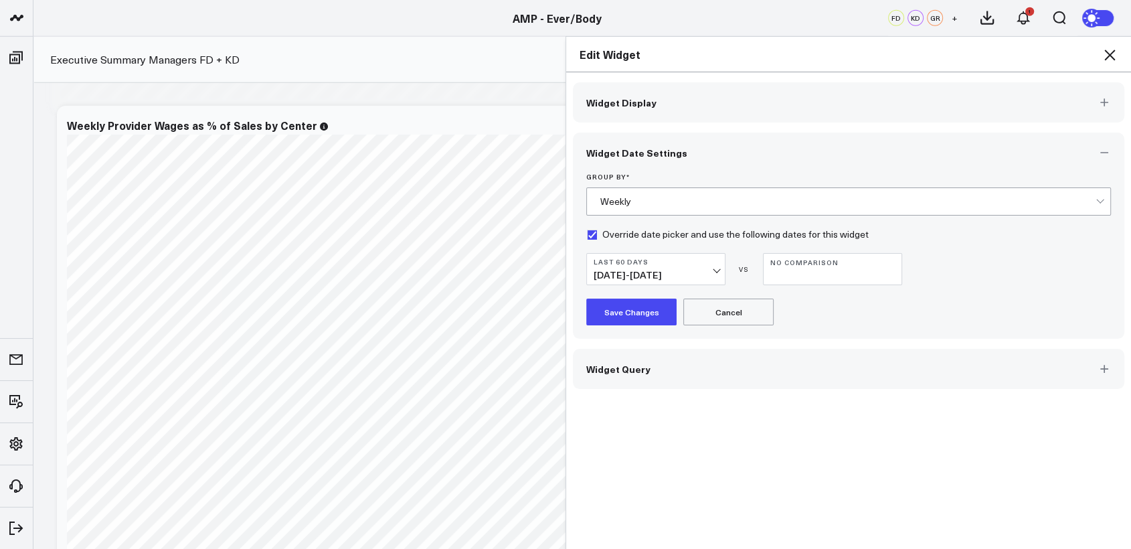
click at [717, 261] on button "Last 60 Days 07/11/25 - 09/08/25" at bounding box center [655, 269] width 139 height 32
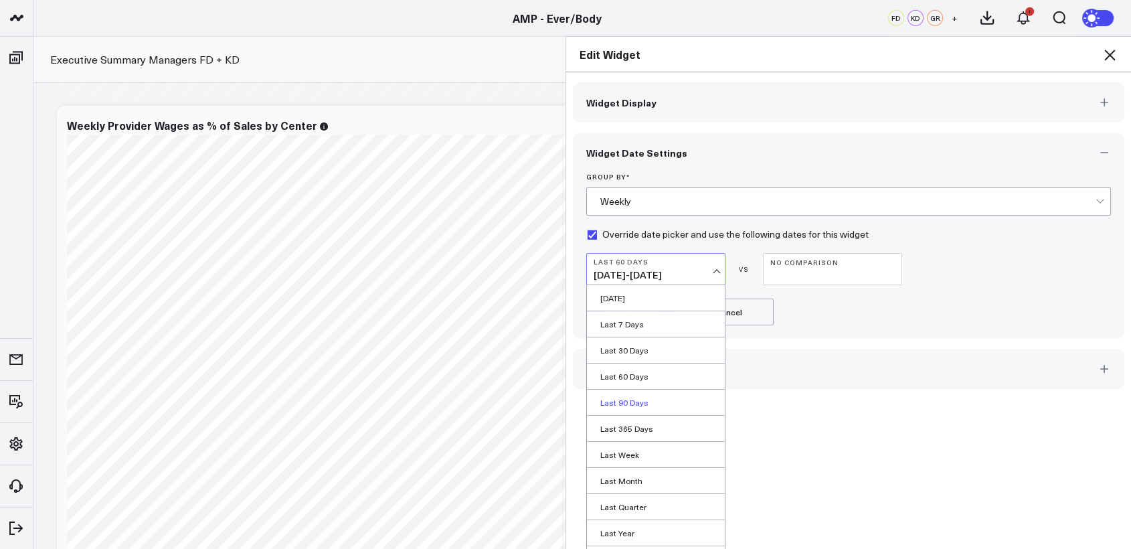
click at [626, 396] on link "Last 90 Days" at bounding box center [656, 401] width 138 height 25
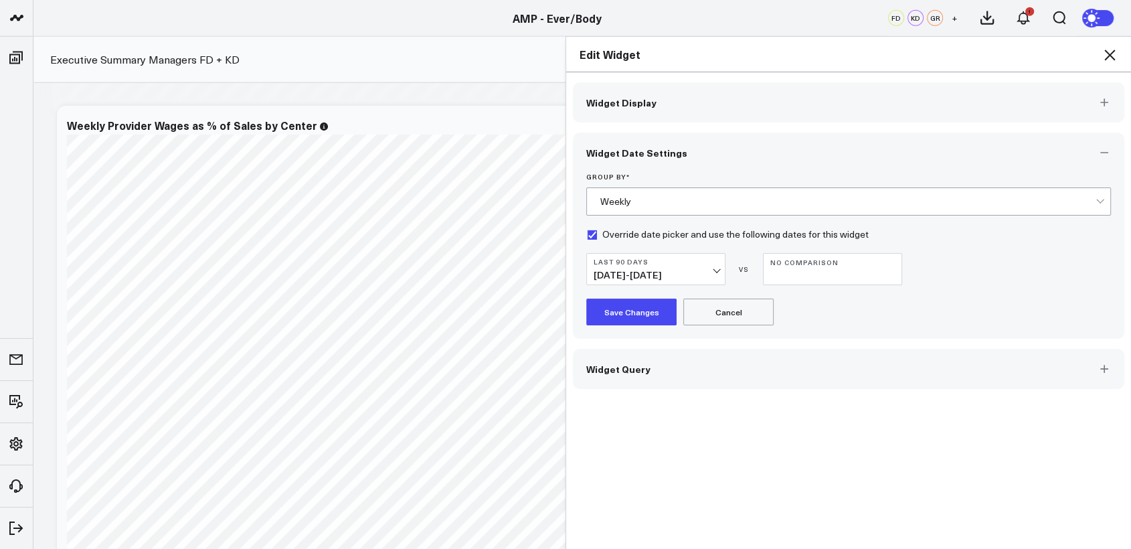
click at [620, 306] on button "Save Changes" at bounding box center [631, 311] width 90 height 27
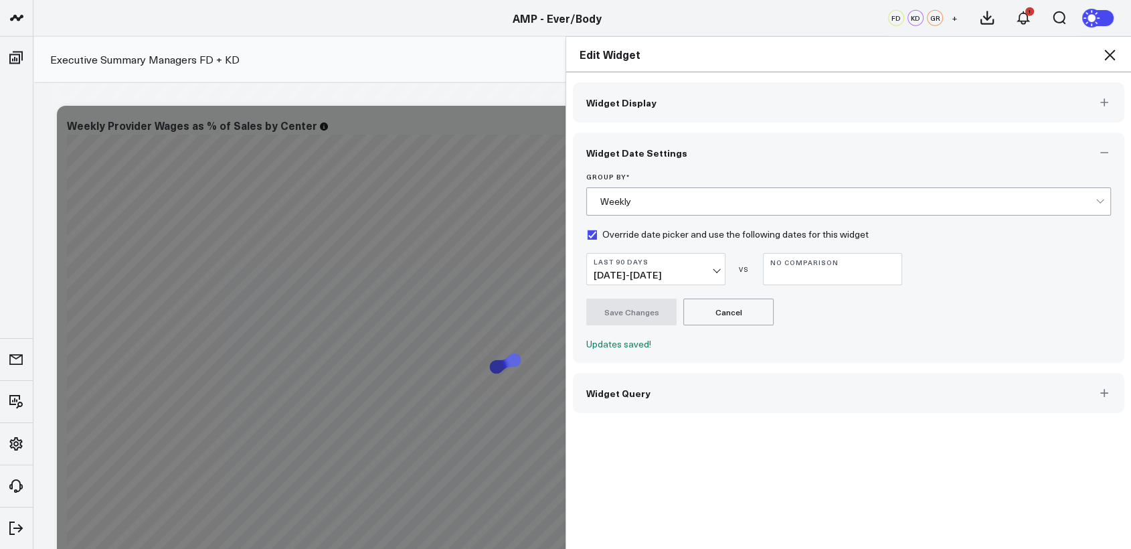
click at [1110, 58] on icon at bounding box center [1109, 55] width 16 height 16
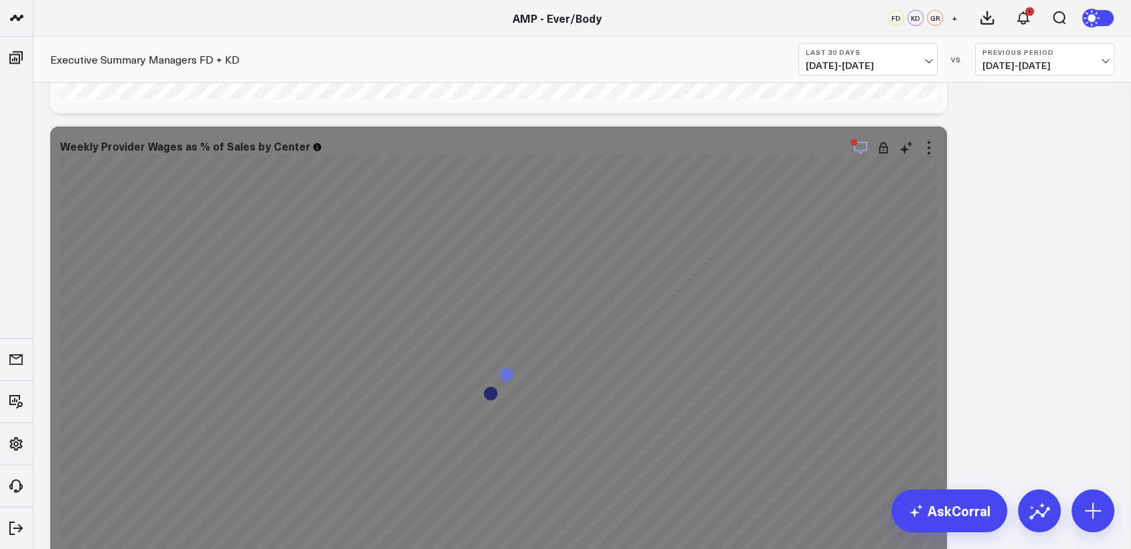
click at [861, 154] on icon "button" at bounding box center [860, 148] width 16 height 16
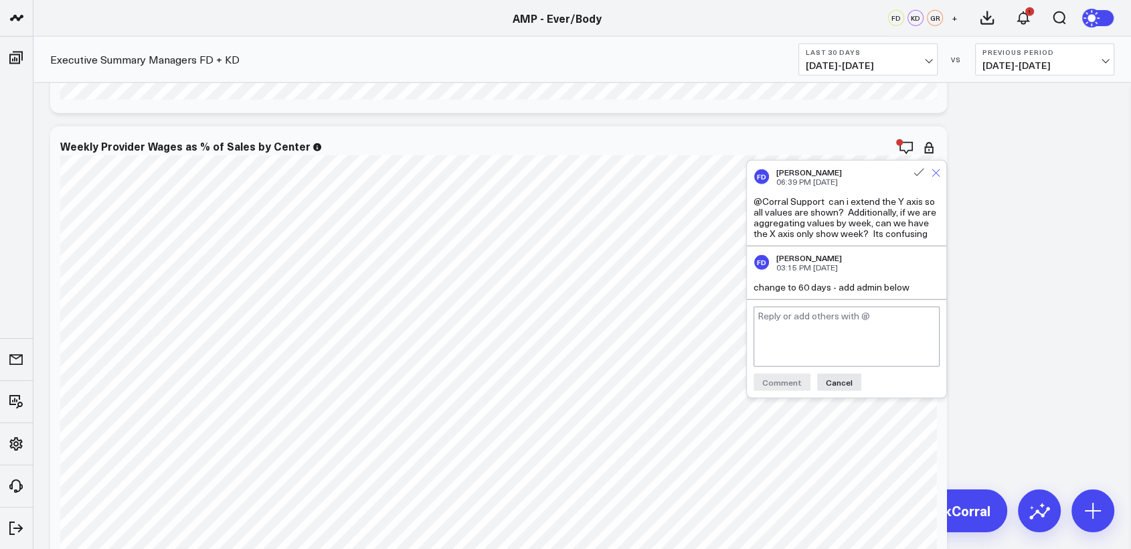
click at [932, 173] on icon at bounding box center [935, 173] width 9 height 9
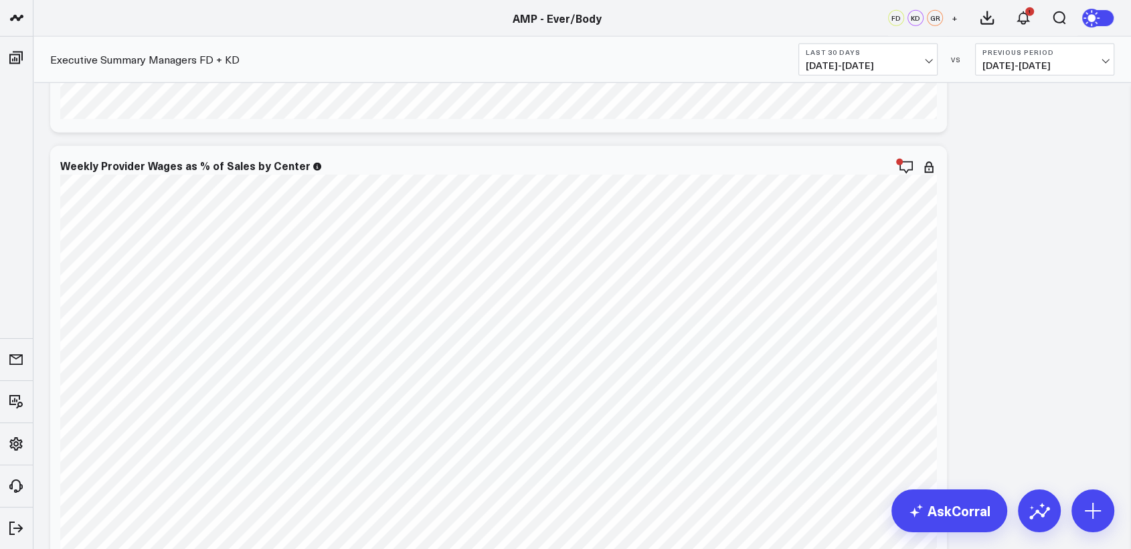
scroll to position [3594, 0]
click at [931, 166] on icon at bounding box center [929, 167] width 16 height 16
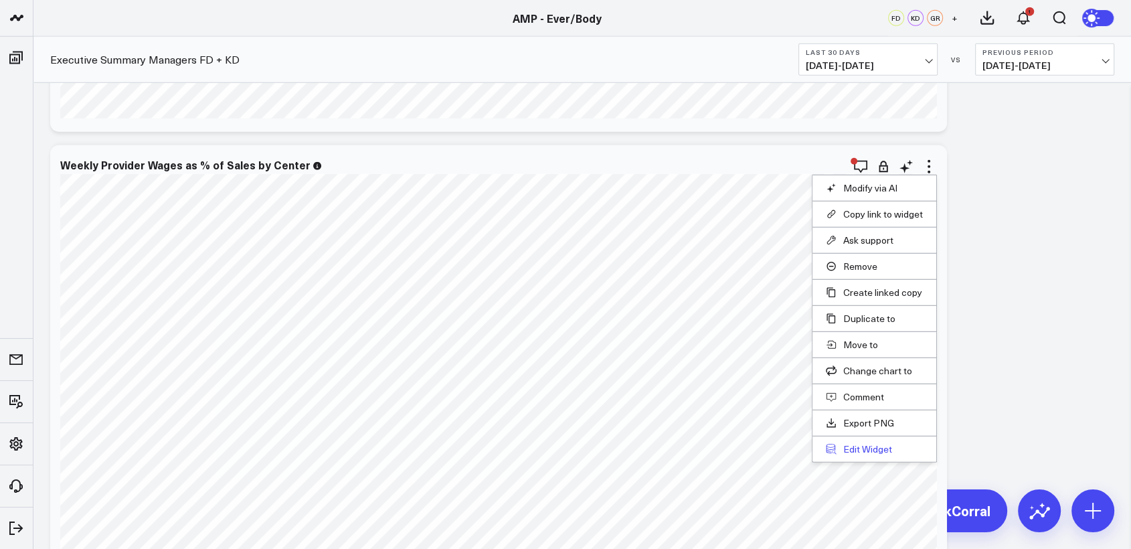
click at [878, 450] on button "Edit Widget" at bounding box center [874, 449] width 97 height 12
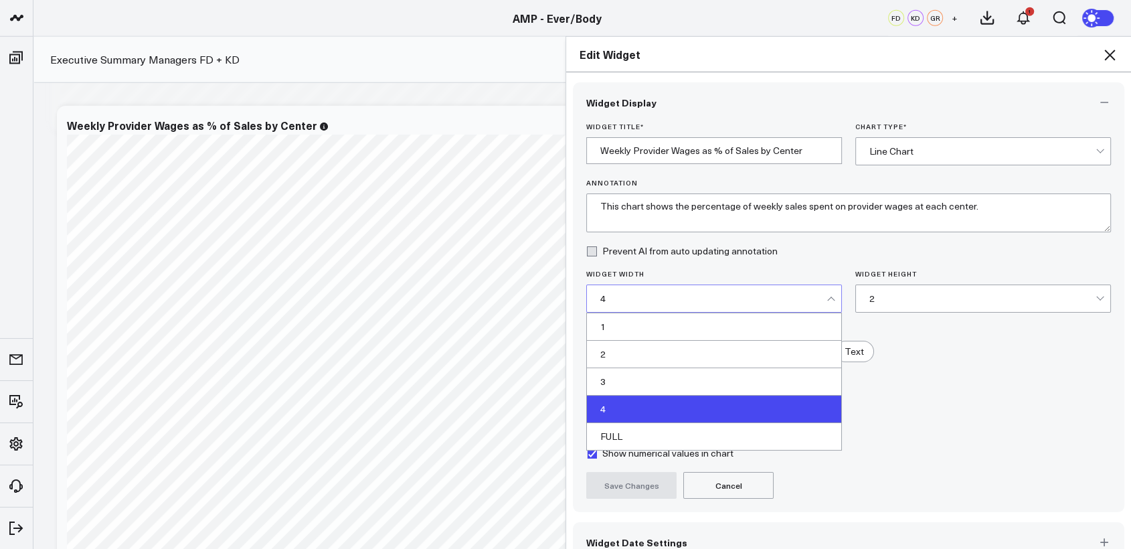
click at [827, 296] on div at bounding box center [830, 299] width 7 height 7
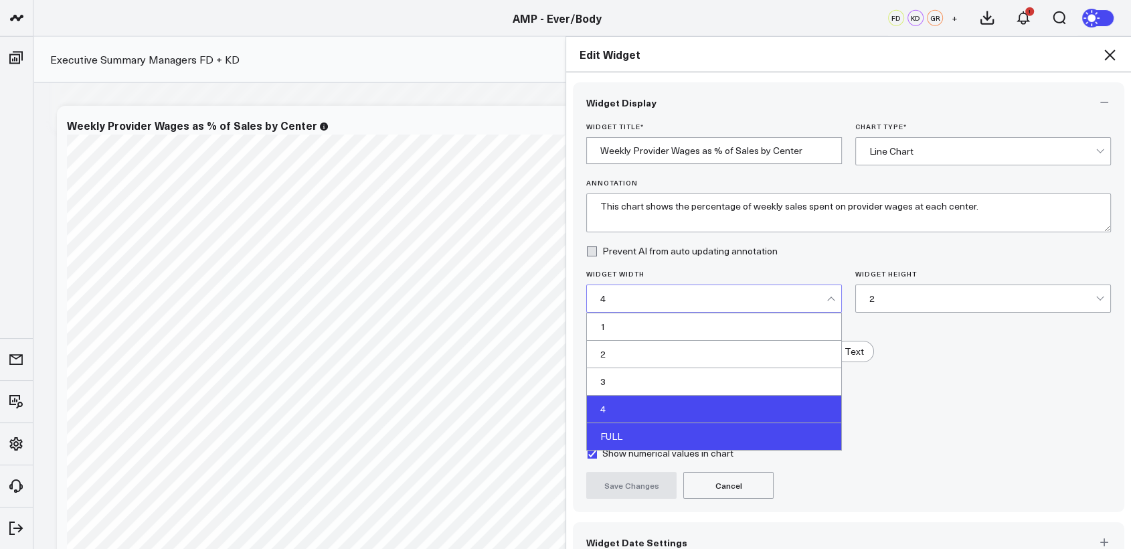
click at [684, 431] on div "FULL" at bounding box center [714, 436] width 254 height 27
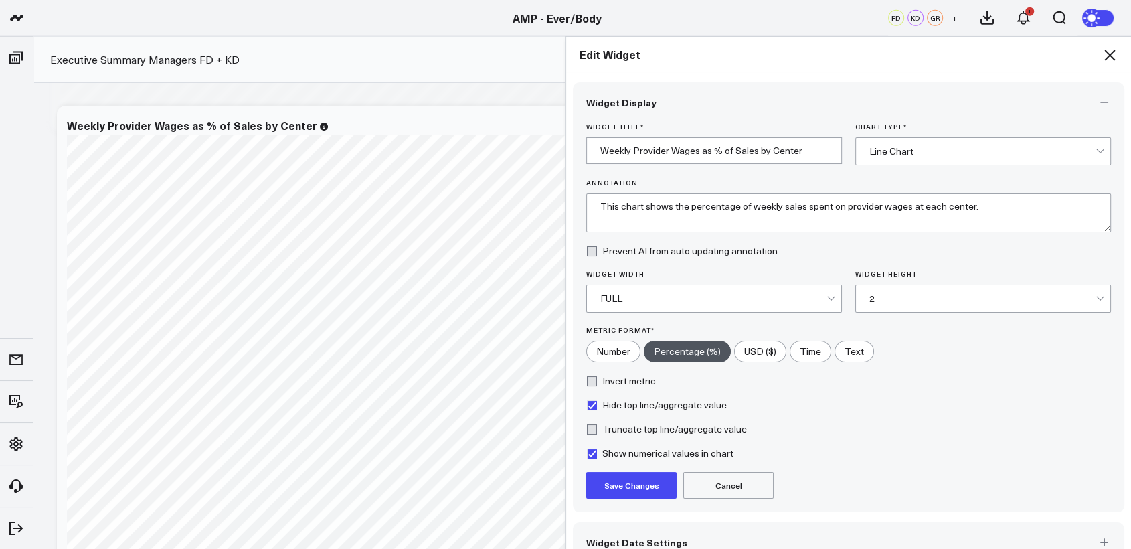
click at [877, 300] on div "2" at bounding box center [982, 298] width 226 height 11
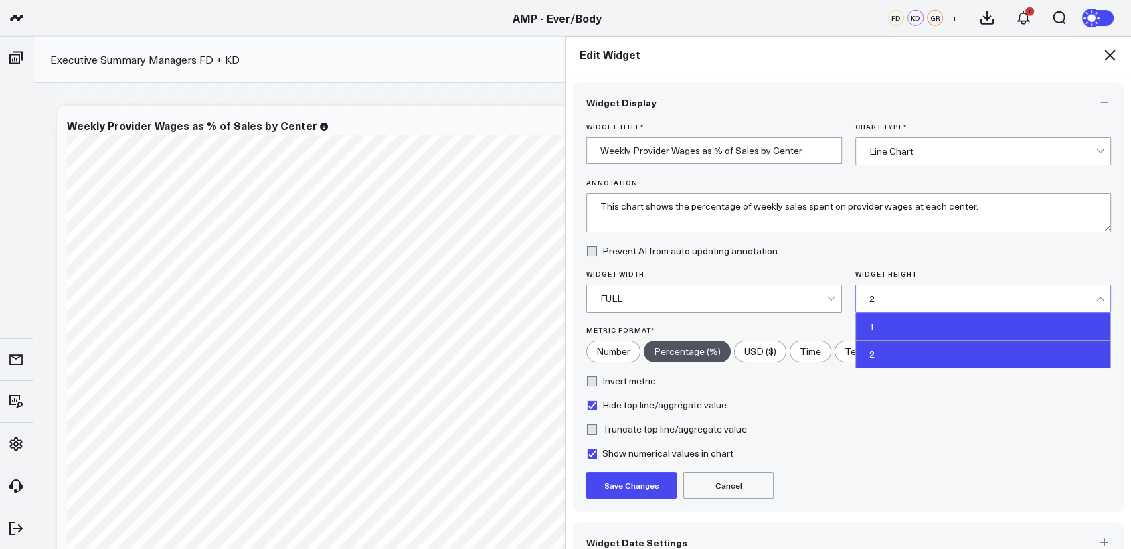
click at [859, 333] on div "1" at bounding box center [983, 326] width 254 height 27
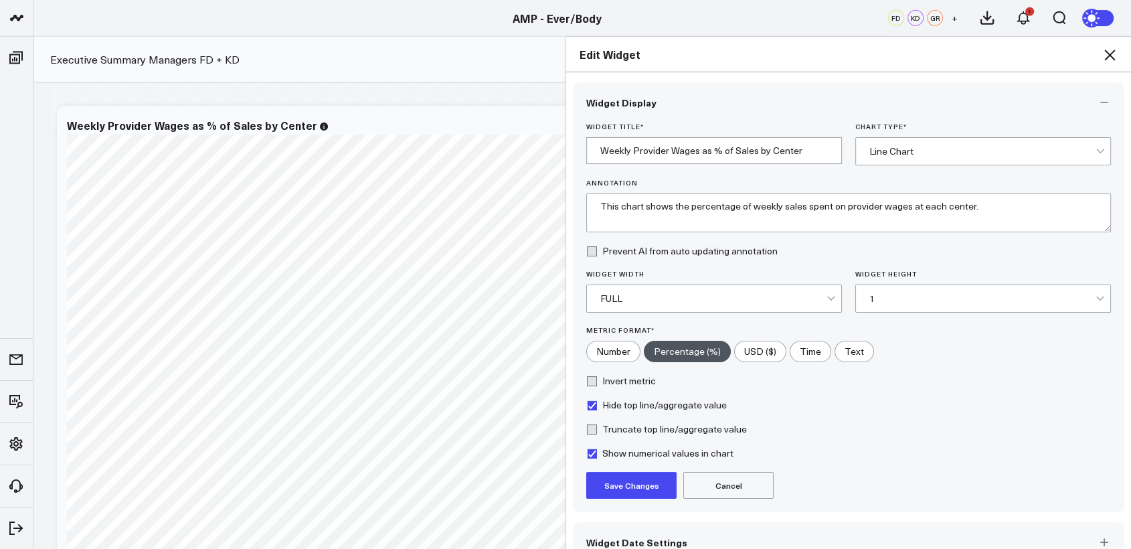
click at [630, 483] on button "Save Changes" at bounding box center [631, 485] width 90 height 27
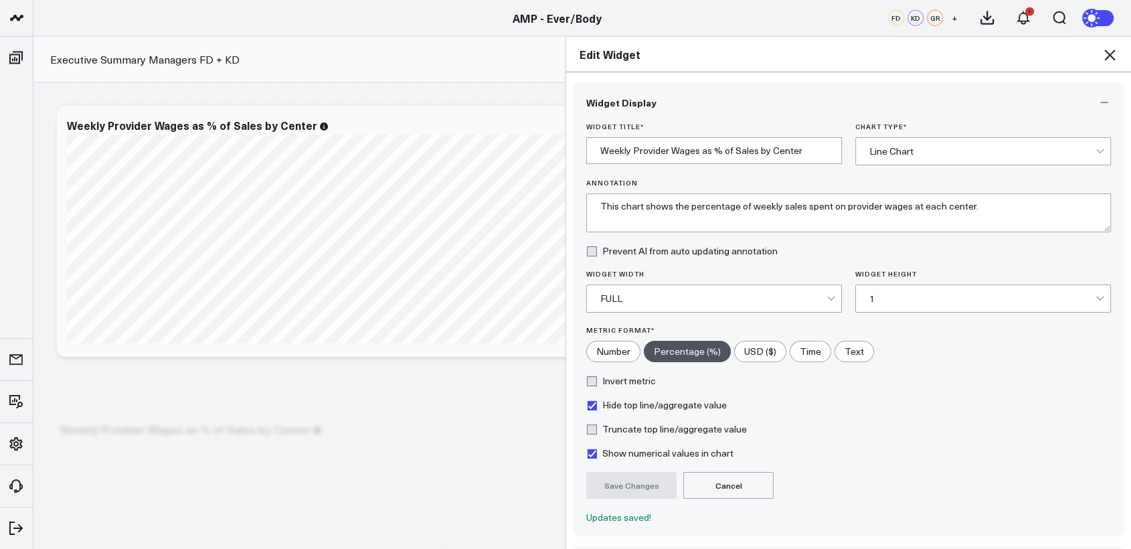
click at [1108, 55] on icon at bounding box center [1109, 55] width 11 height 11
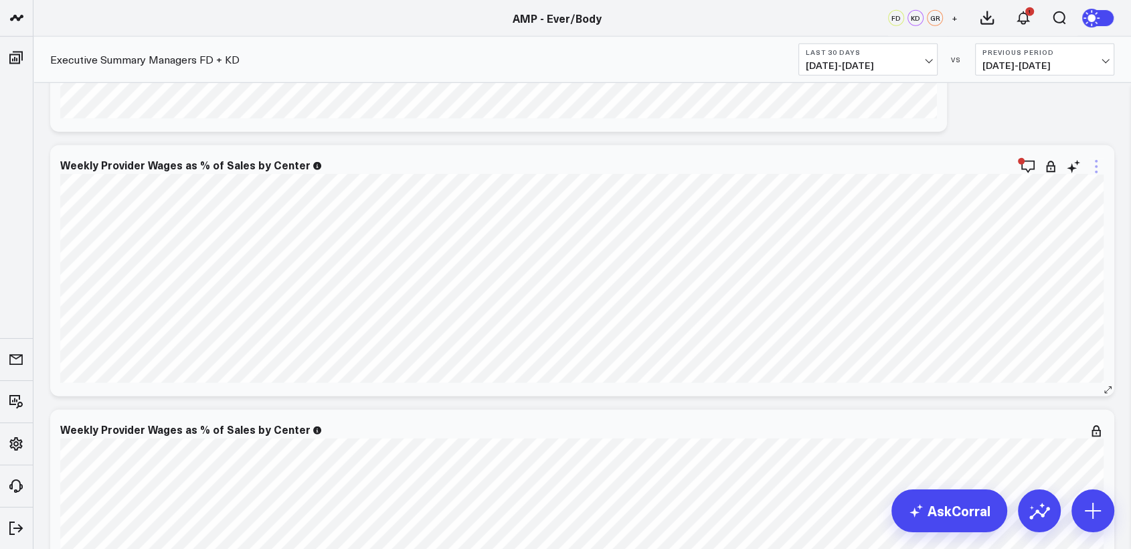
click at [1095, 173] on icon at bounding box center [1096, 167] width 16 height 16
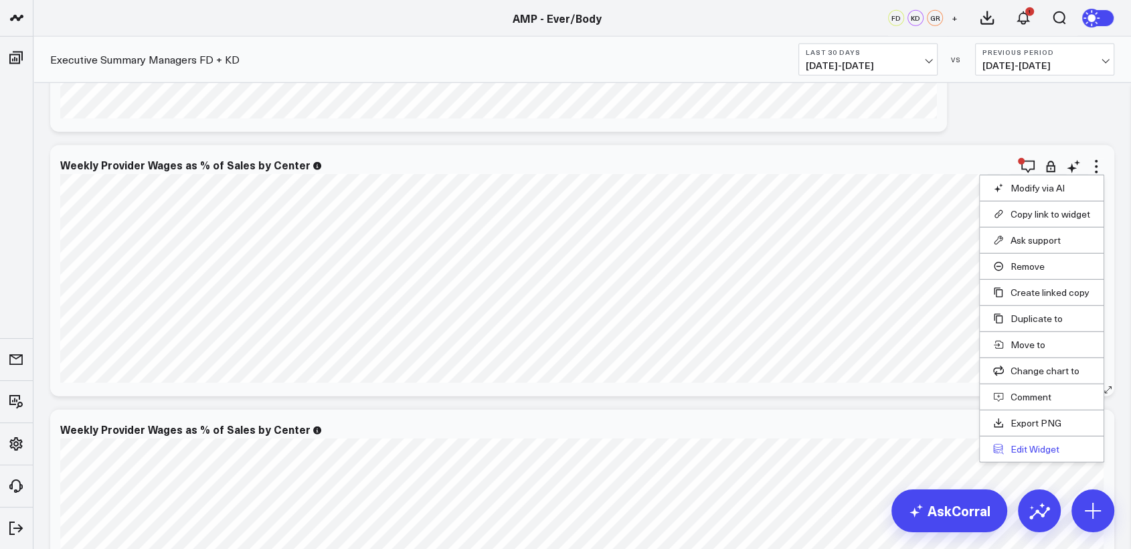
click at [1022, 446] on button "Edit Widget" at bounding box center [1041, 449] width 97 height 12
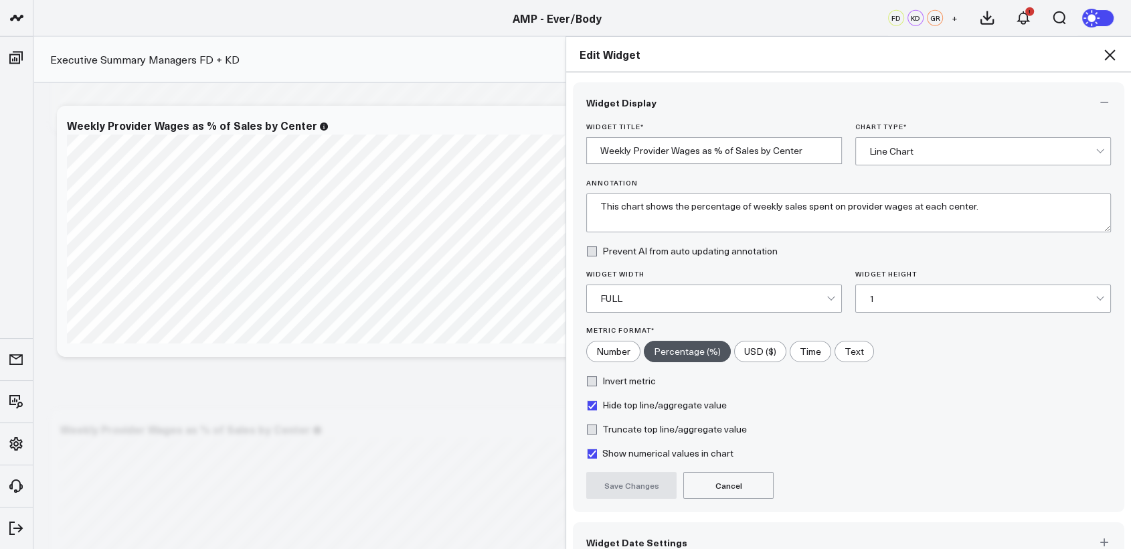
click at [883, 302] on div "1" at bounding box center [982, 298] width 226 height 11
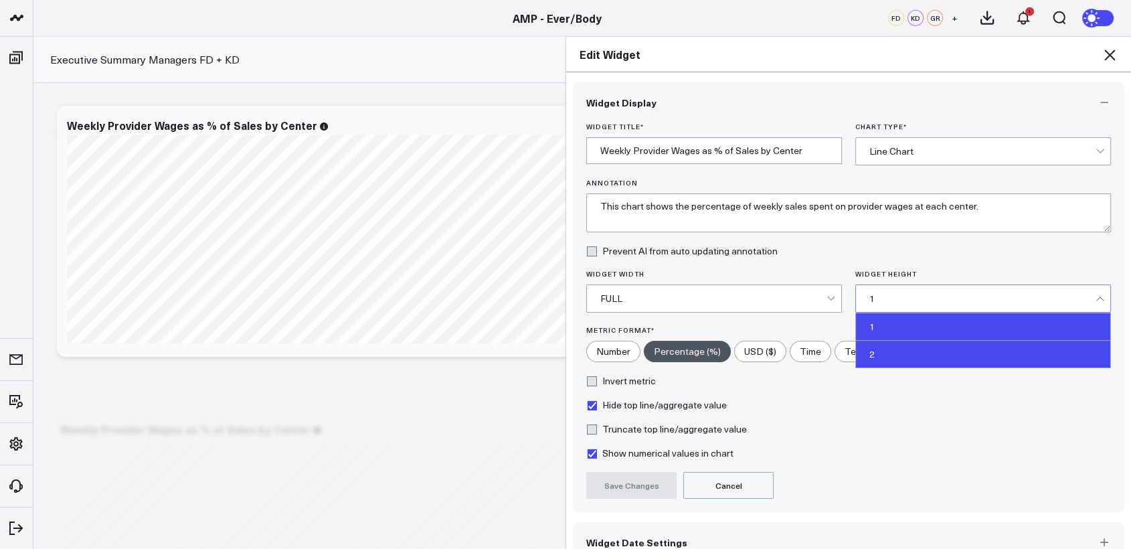
click at [864, 359] on div "2" at bounding box center [983, 354] width 254 height 27
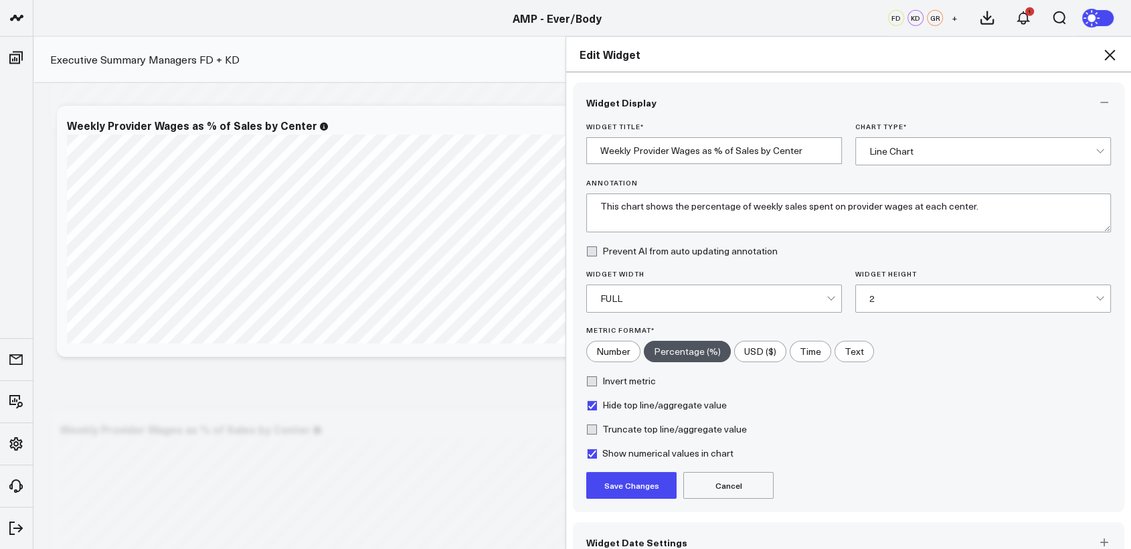
click at [637, 480] on button "Save Changes" at bounding box center [631, 485] width 90 height 27
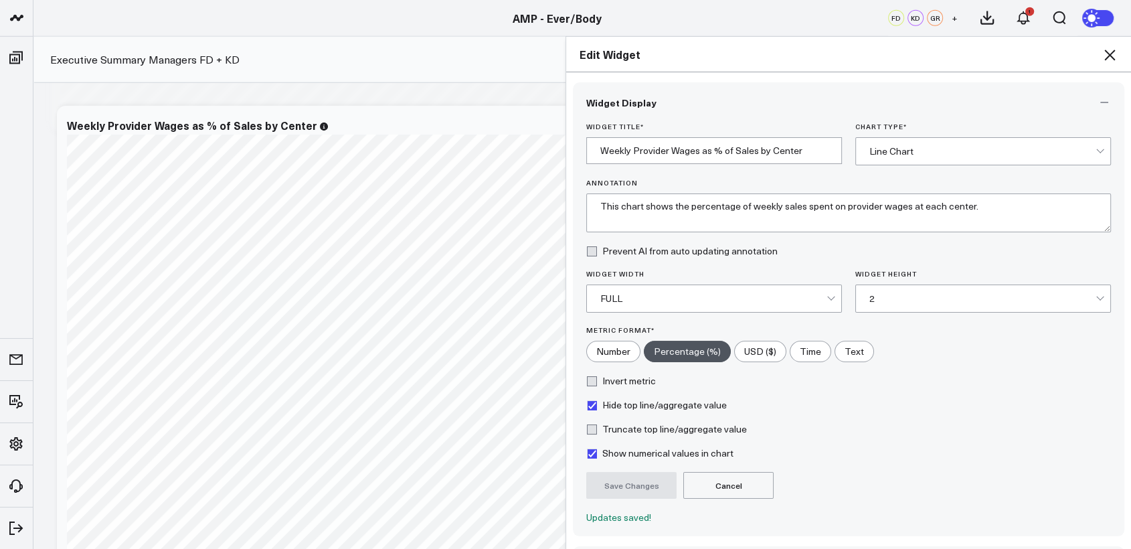
click at [1113, 55] on icon at bounding box center [1109, 55] width 16 height 16
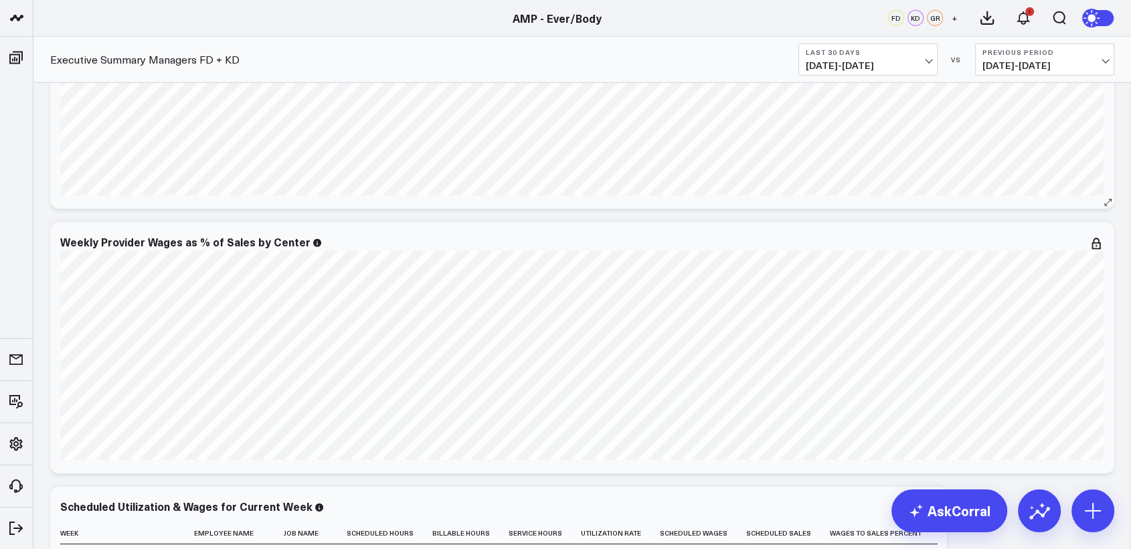
scroll to position [4047, 0]
click at [1093, 242] on icon at bounding box center [1096, 242] width 16 height 16
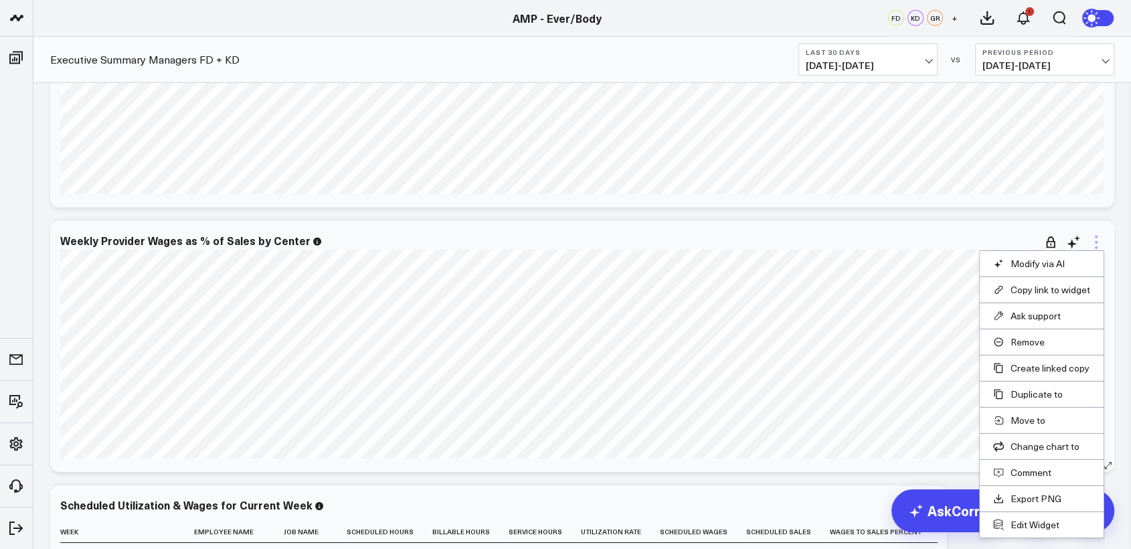
click at [1089, 240] on icon at bounding box center [1096, 242] width 16 height 16
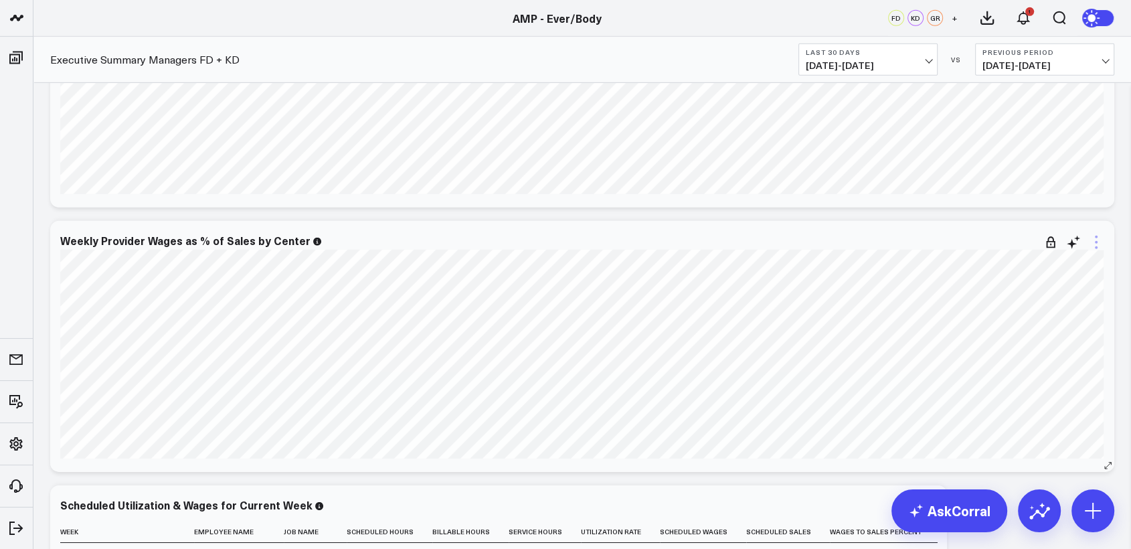
click at [1092, 240] on icon at bounding box center [1096, 242] width 16 height 16
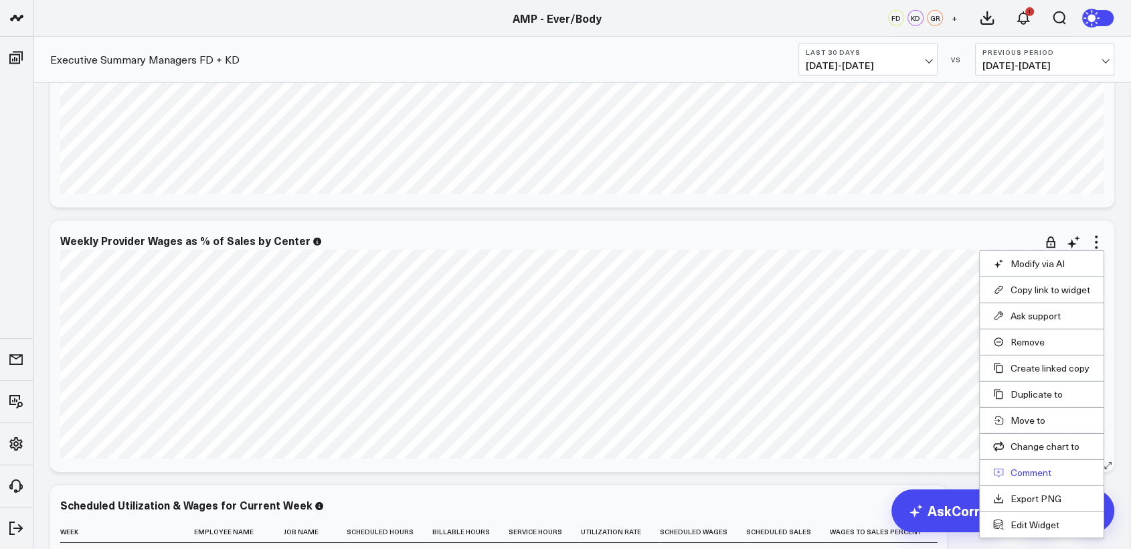
click at [1034, 468] on button "Comment" at bounding box center [1041, 472] width 97 height 12
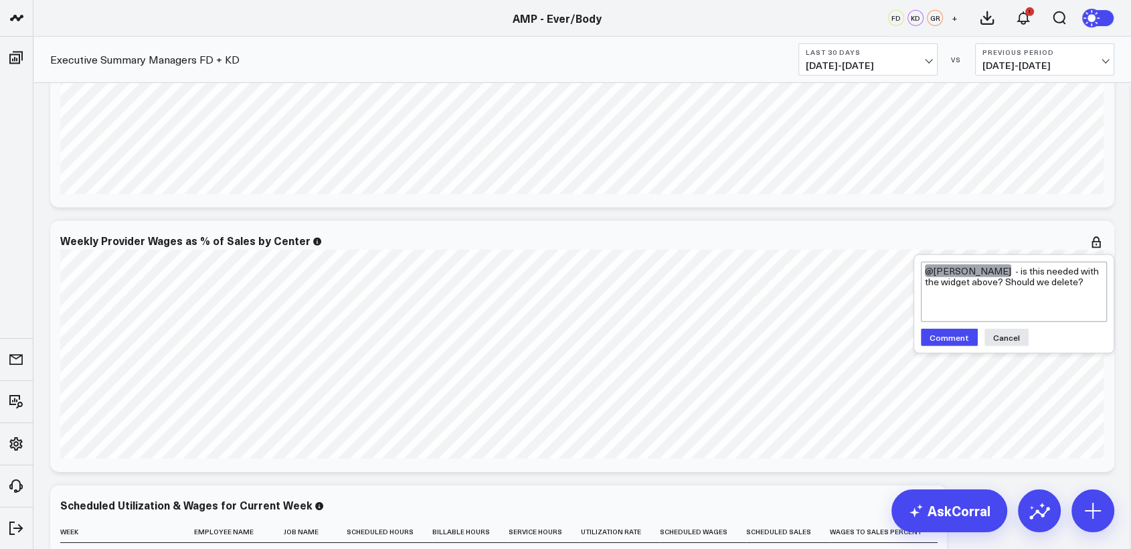
type textarea "@Francis DeMonte - is this needed with the widget above? Should we delete?"
click at [950, 339] on button "Comment" at bounding box center [949, 337] width 57 height 17
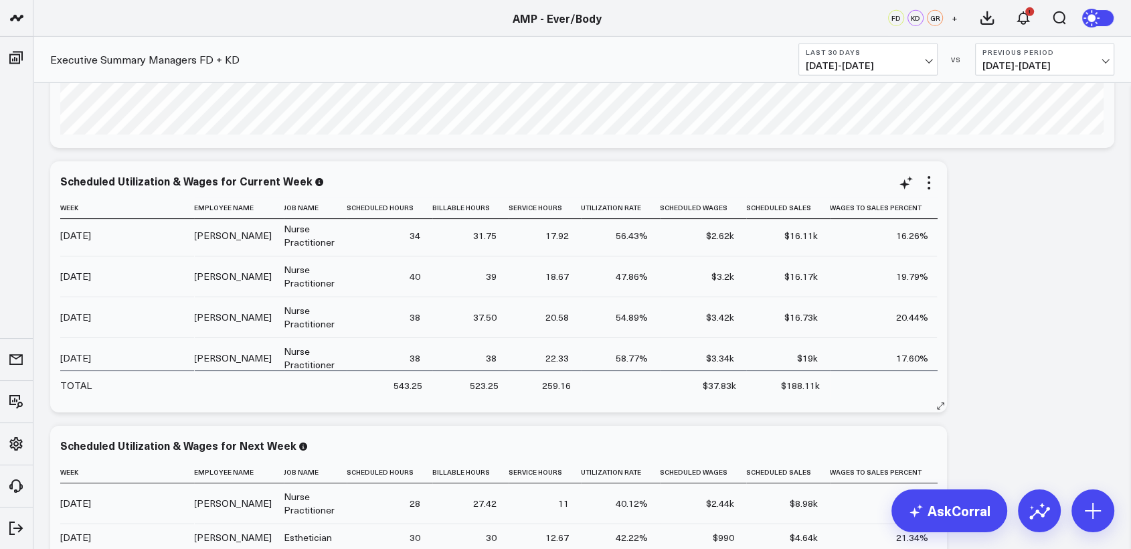
scroll to position [483, 0]
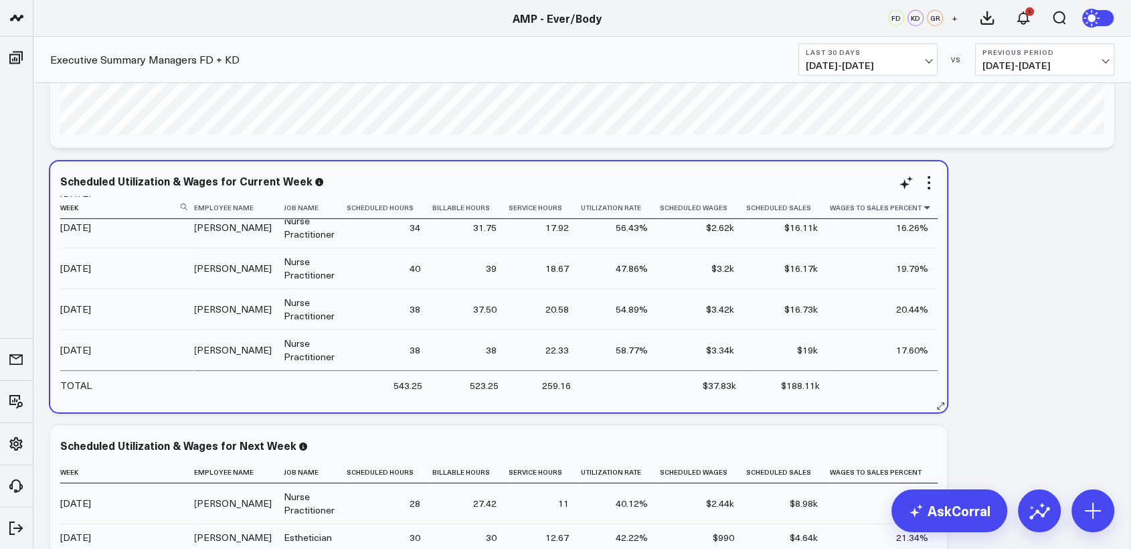
click at [921, 207] on icon at bounding box center [926, 207] width 11 height 8
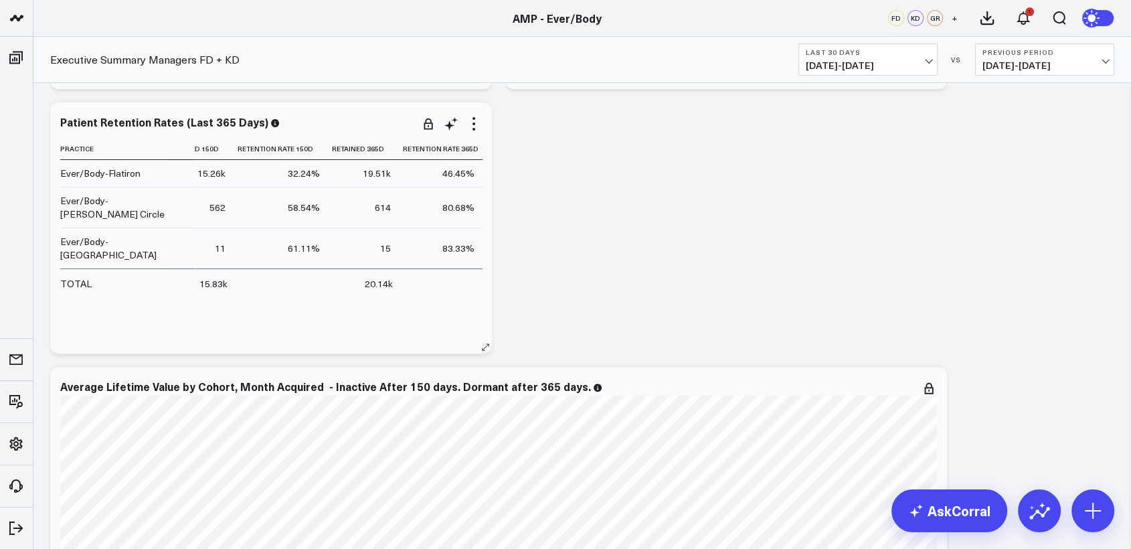
scroll to position [0, 0]
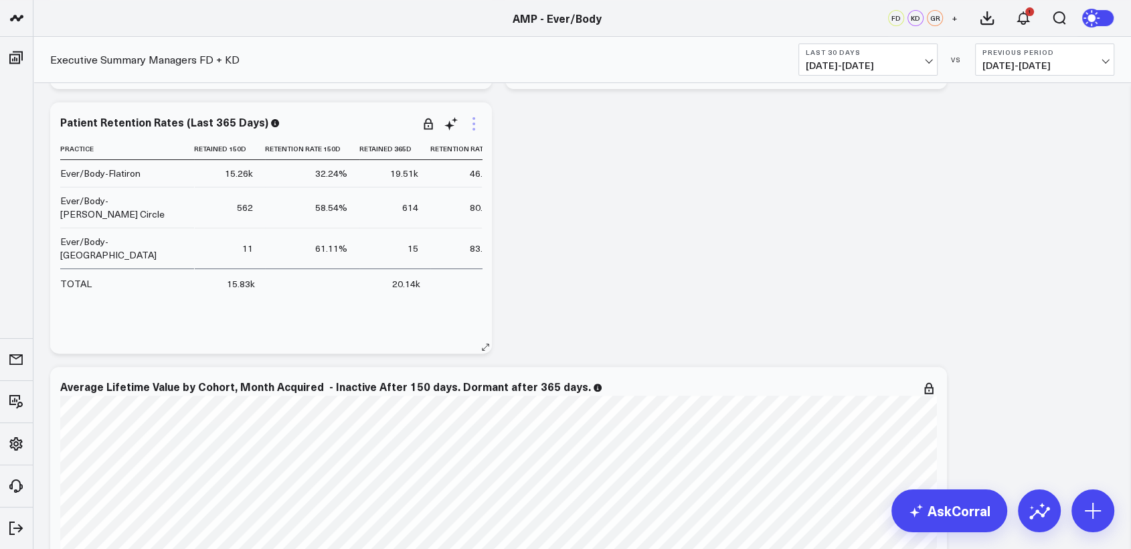
click at [473, 120] on icon at bounding box center [474, 124] width 16 height 16
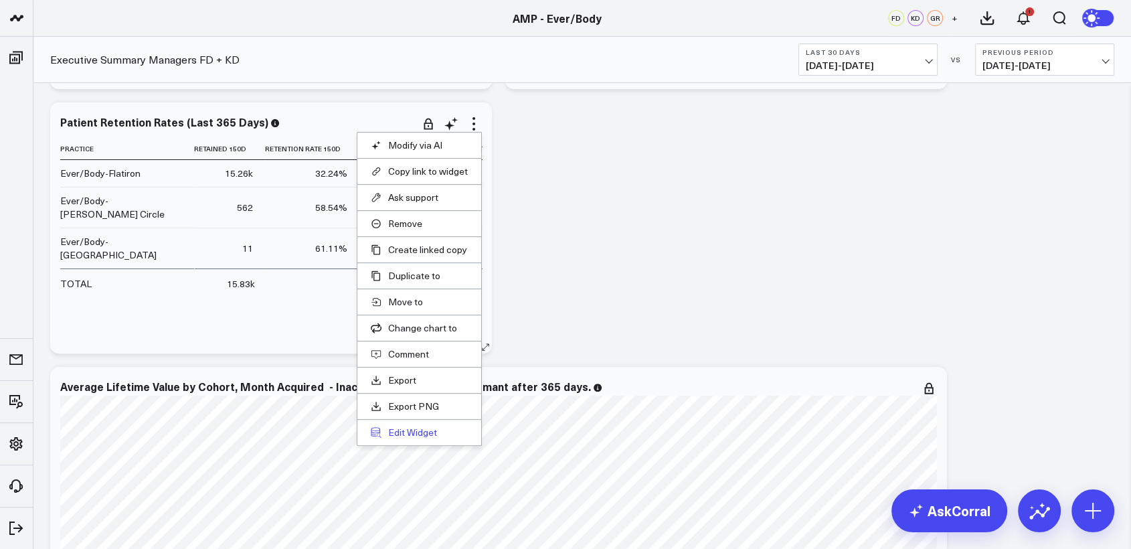
click at [407, 428] on button "Edit Widget" at bounding box center [419, 432] width 97 height 12
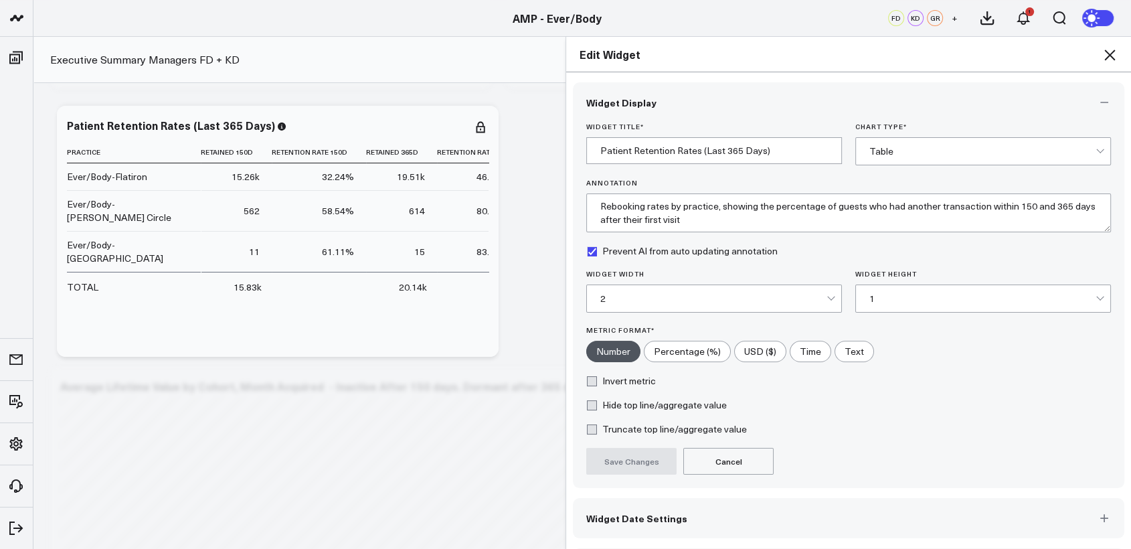
click at [800, 311] on div "2" at bounding box center [713, 298] width 226 height 27
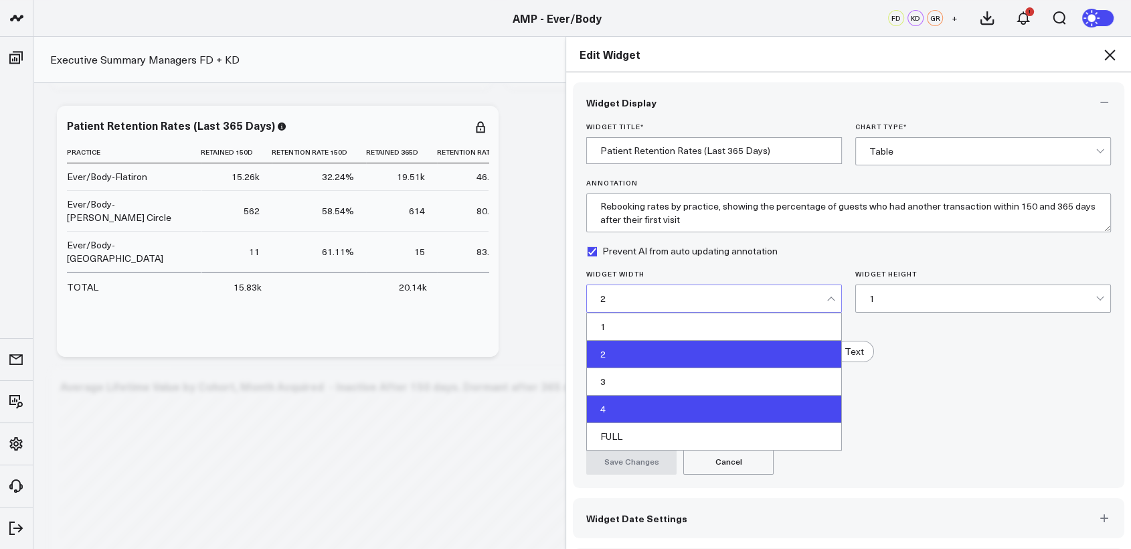
click at [642, 414] on div "4" at bounding box center [714, 408] width 254 height 27
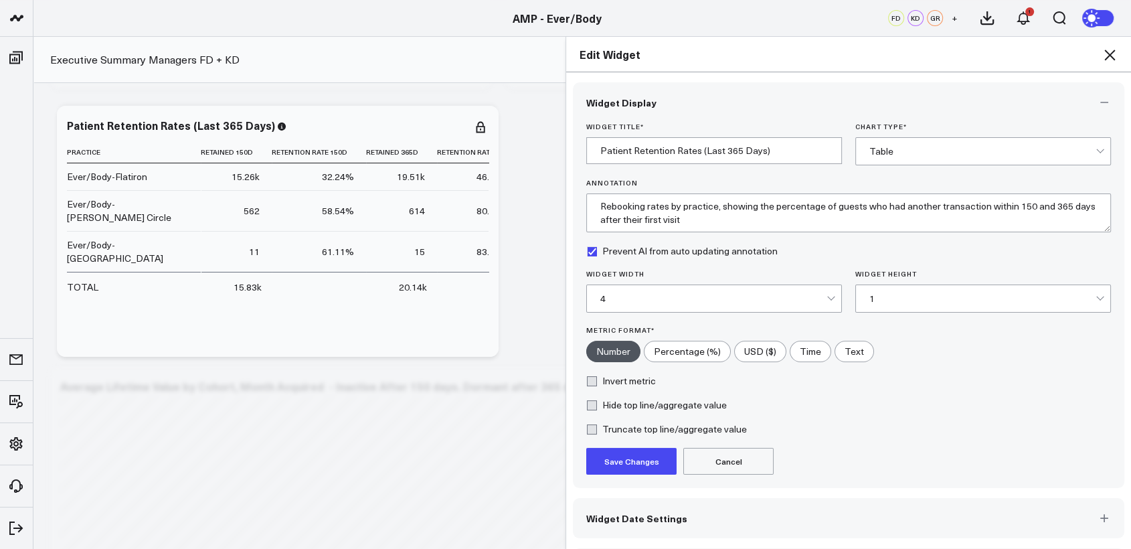
click at [612, 456] on button "Save Changes" at bounding box center [631, 461] width 90 height 27
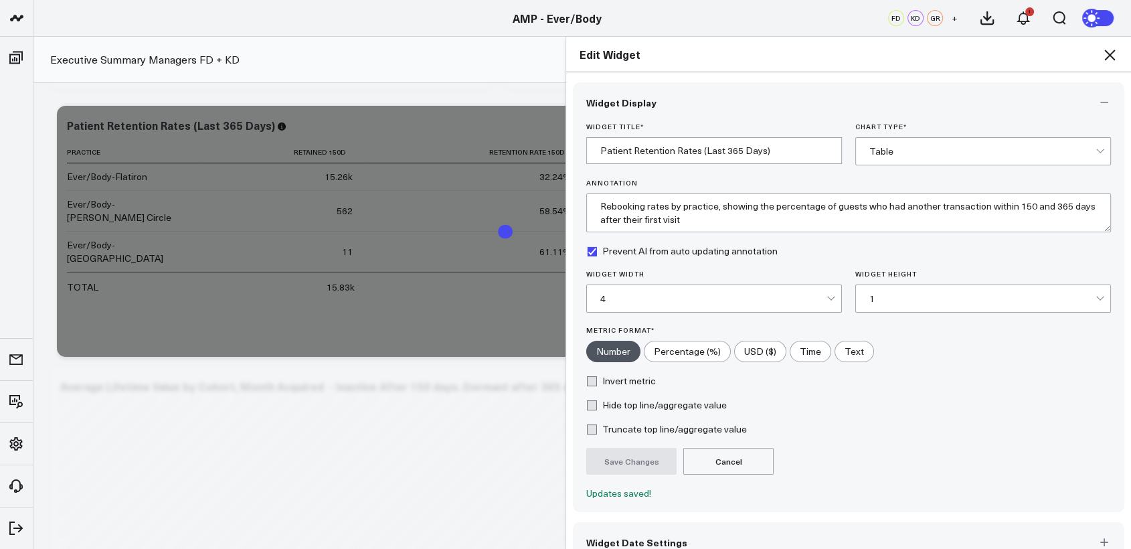
click at [1106, 52] on icon at bounding box center [1109, 55] width 11 height 11
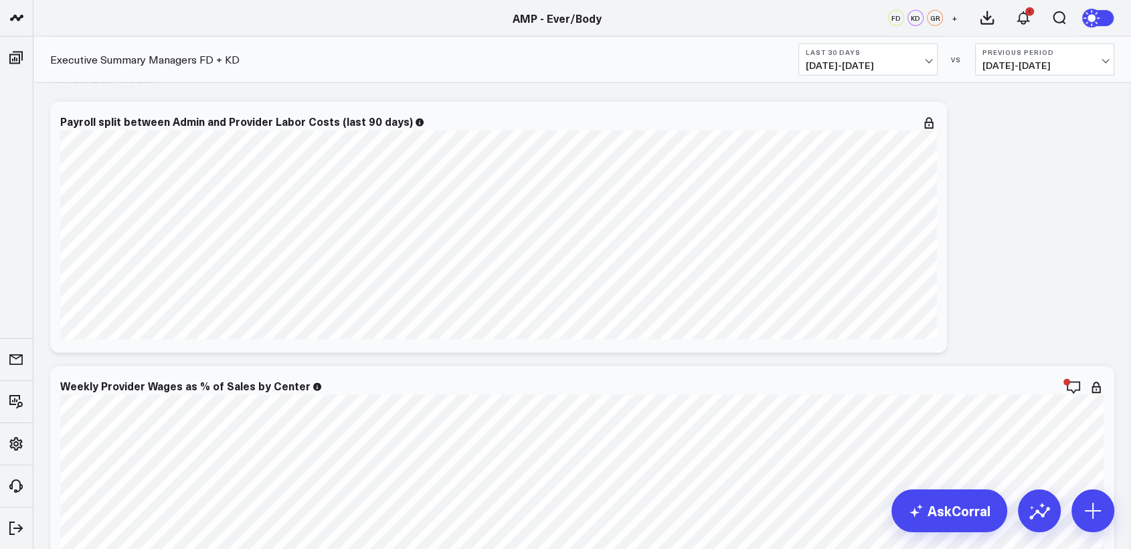
scroll to position [3362, 0]
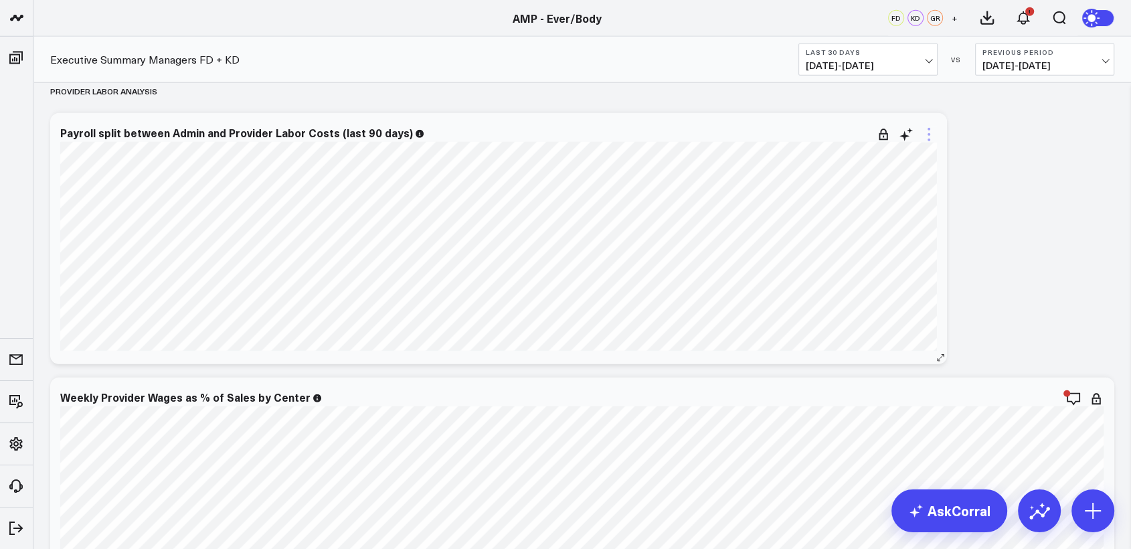
click at [930, 128] on icon at bounding box center [929, 134] width 16 height 16
click at [1014, 220] on div "Modify via AI Copy link to widget Ask support Remove Create linked copy Executi…" at bounding box center [581, 201] width 1077 height 6832
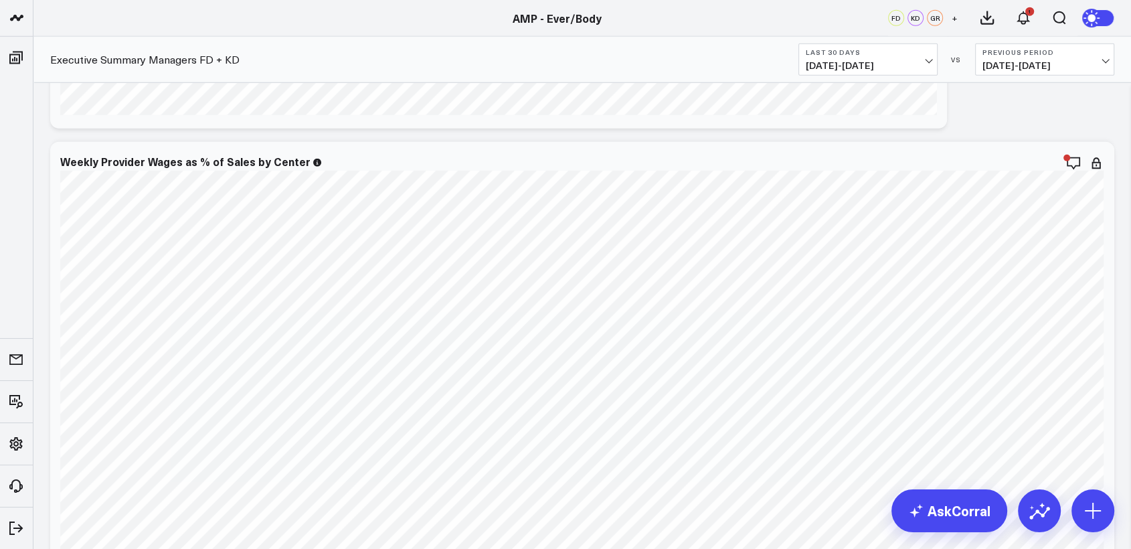
scroll to position [4140, 0]
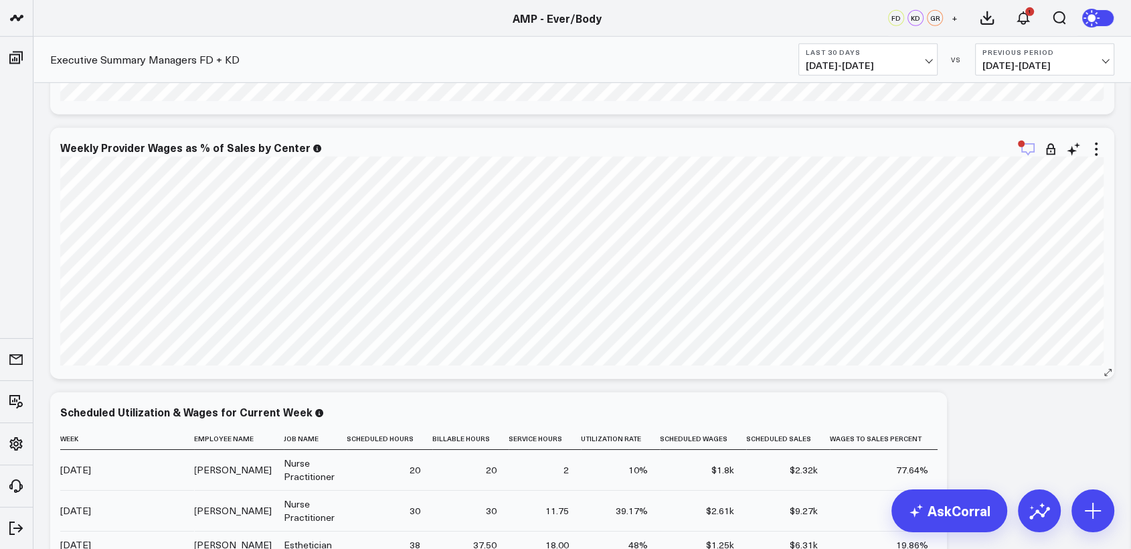
click at [1031, 152] on icon "button" at bounding box center [1028, 149] width 16 height 16
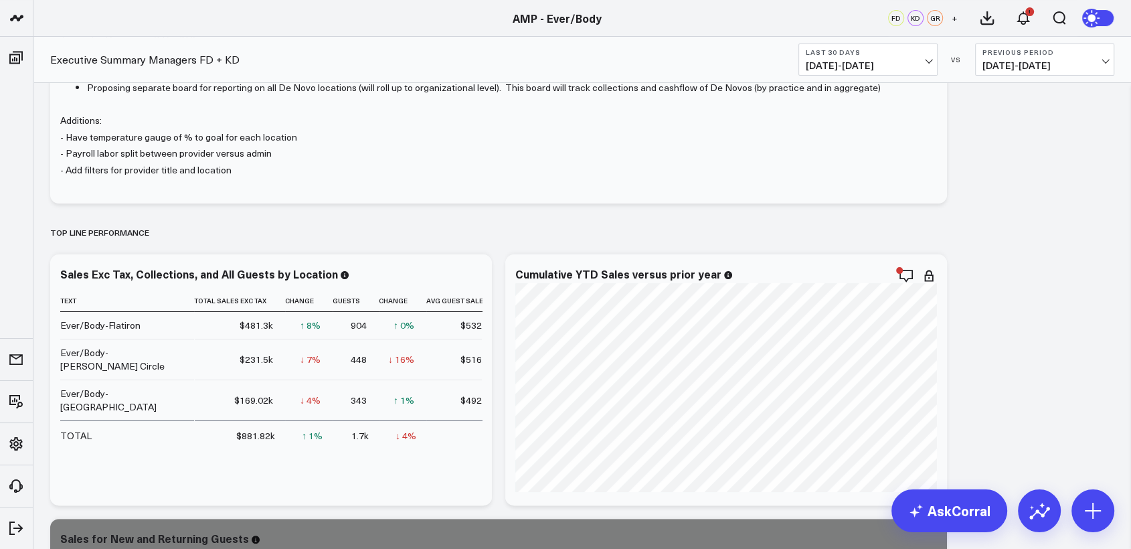
scroll to position [250, 0]
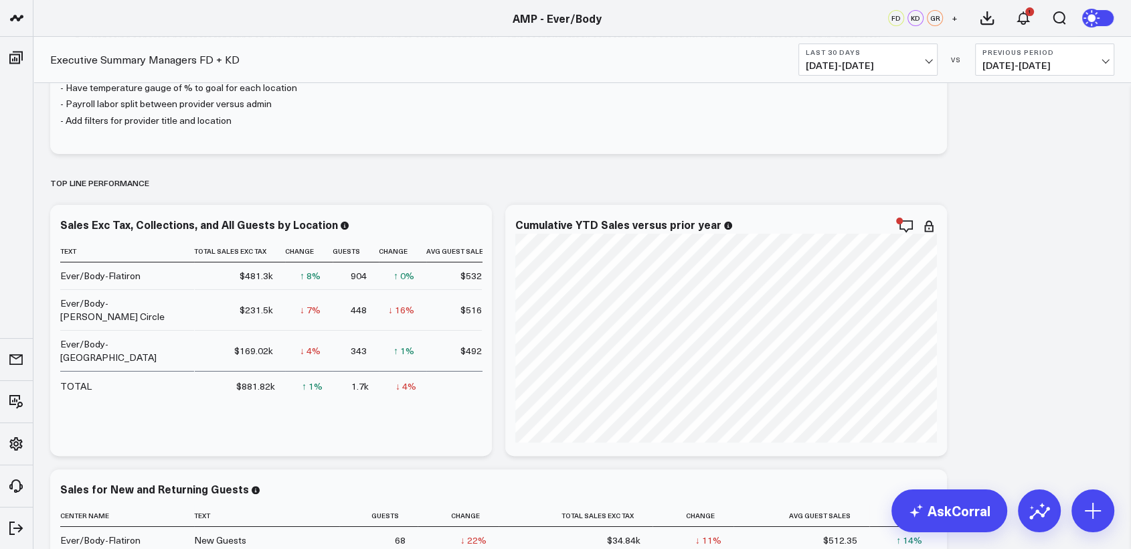
click at [927, 52] on b "Last 30 Days" at bounding box center [868, 52] width 124 height 8
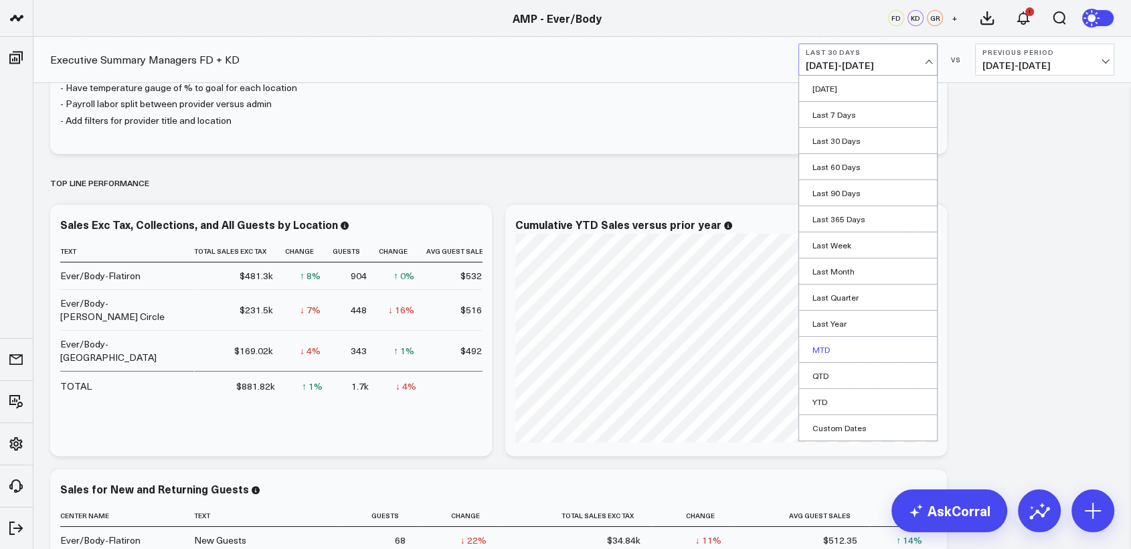
click at [832, 348] on link "MTD" at bounding box center [868, 349] width 138 height 25
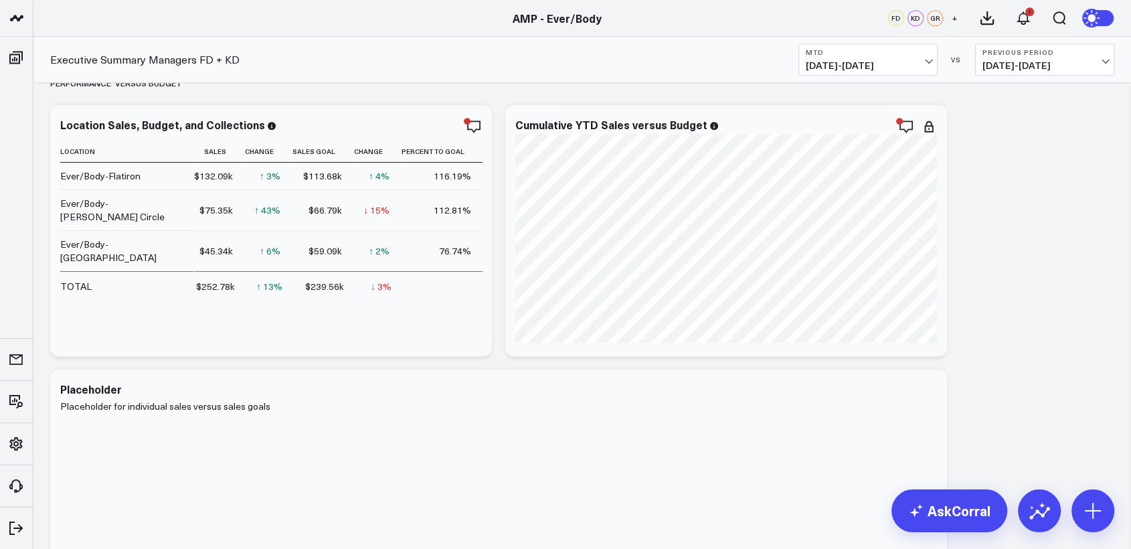
scroll to position [1489, 0]
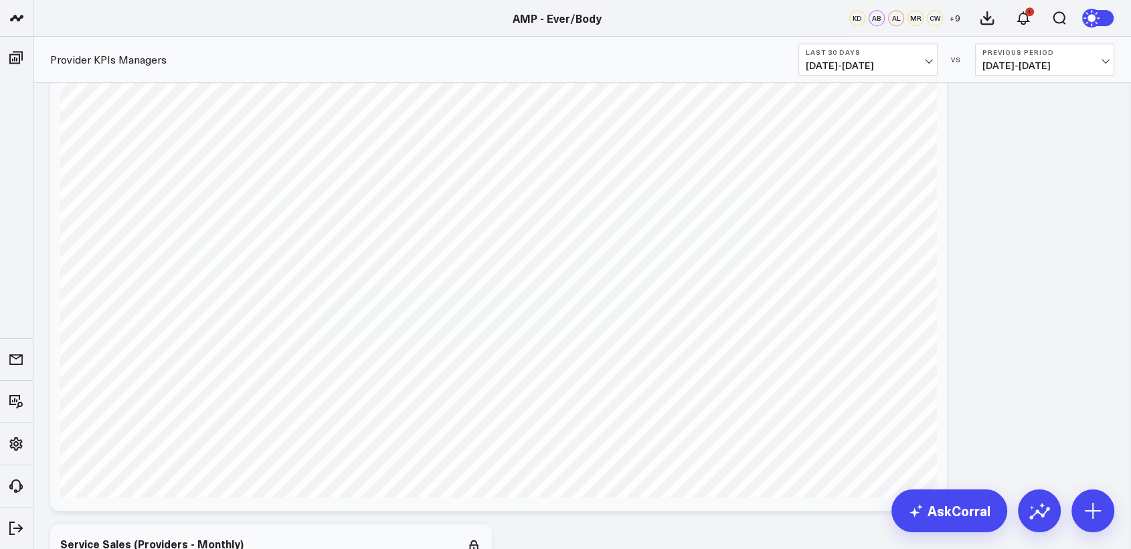
scroll to position [674, 0]
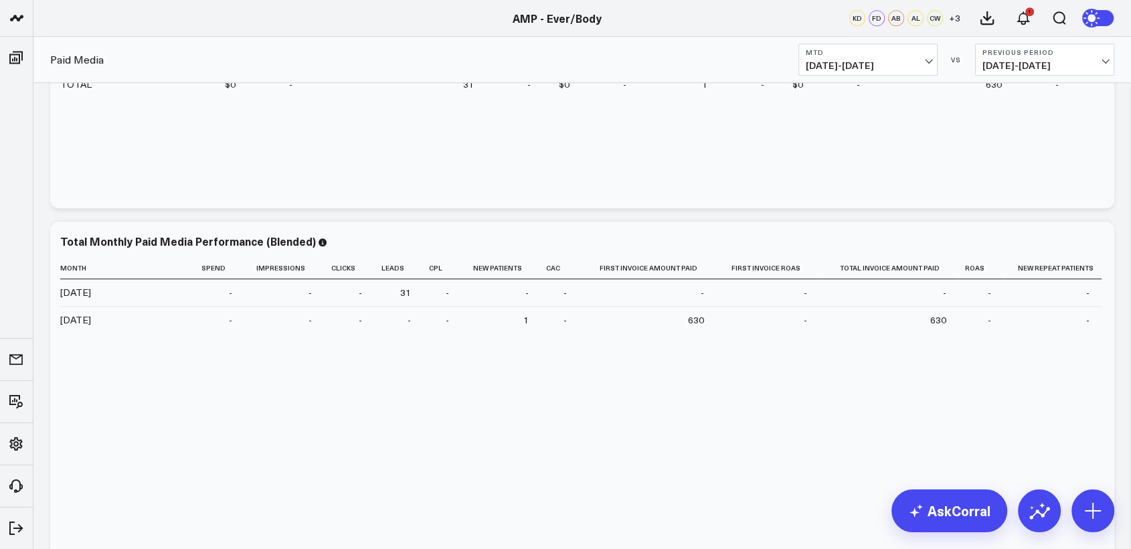
scroll to position [1121, 0]
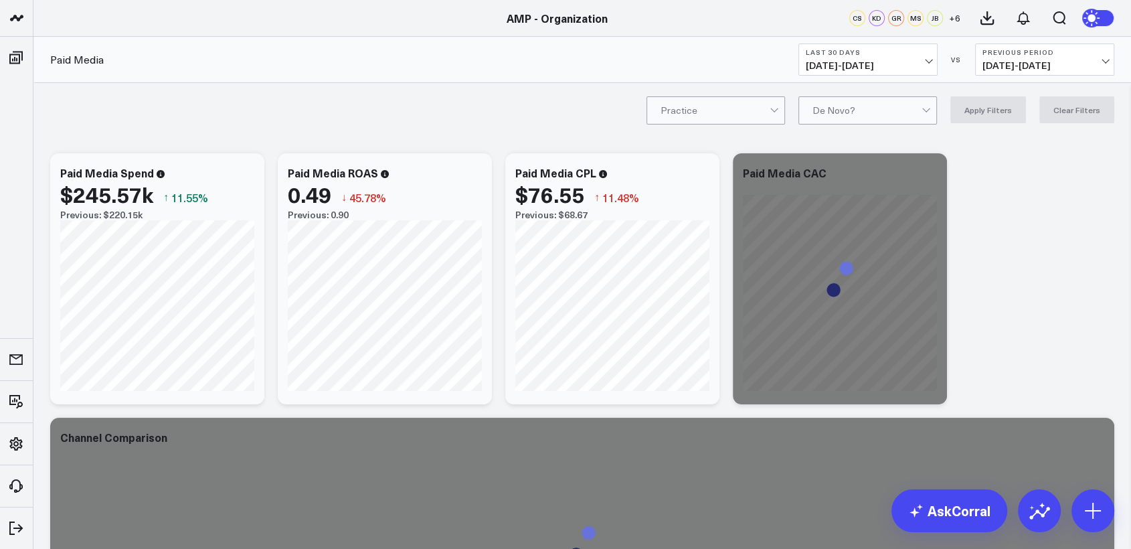
click at [921, 76] on div "Paid Media Last 30 Days [DATE] - [DATE] VS Previous Period [DATE] - [DATE]" at bounding box center [581, 60] width 1097 height 46
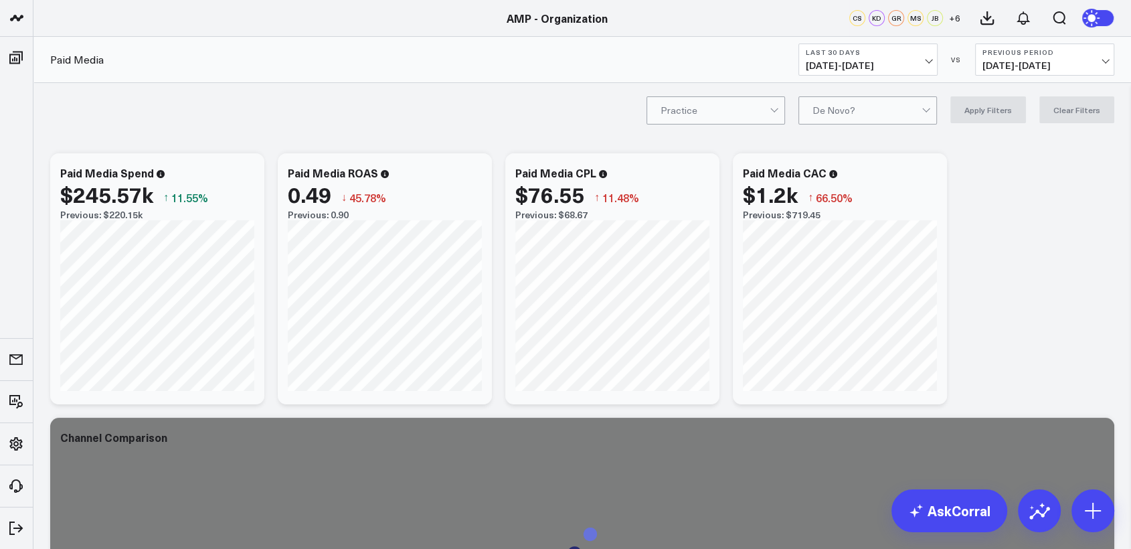
click at [933, 66] on button "Last 30 Days [DATE] - [DATE]" at bounding box center [867, 59] width 139 height 32
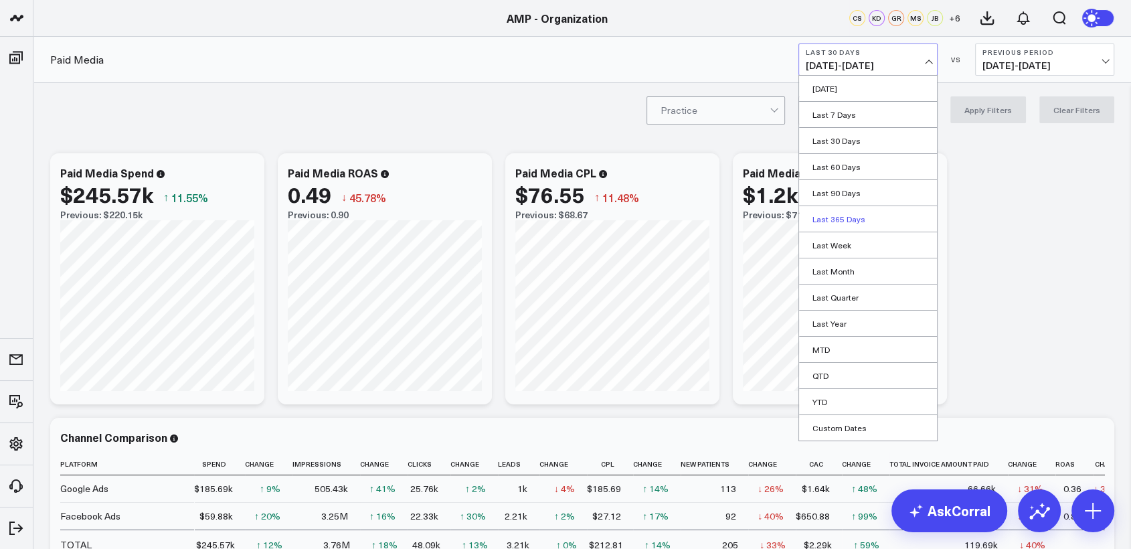
click at [851, 216] on link "Last 365 Days" at bounding box center [868, 218] width 138 height 25
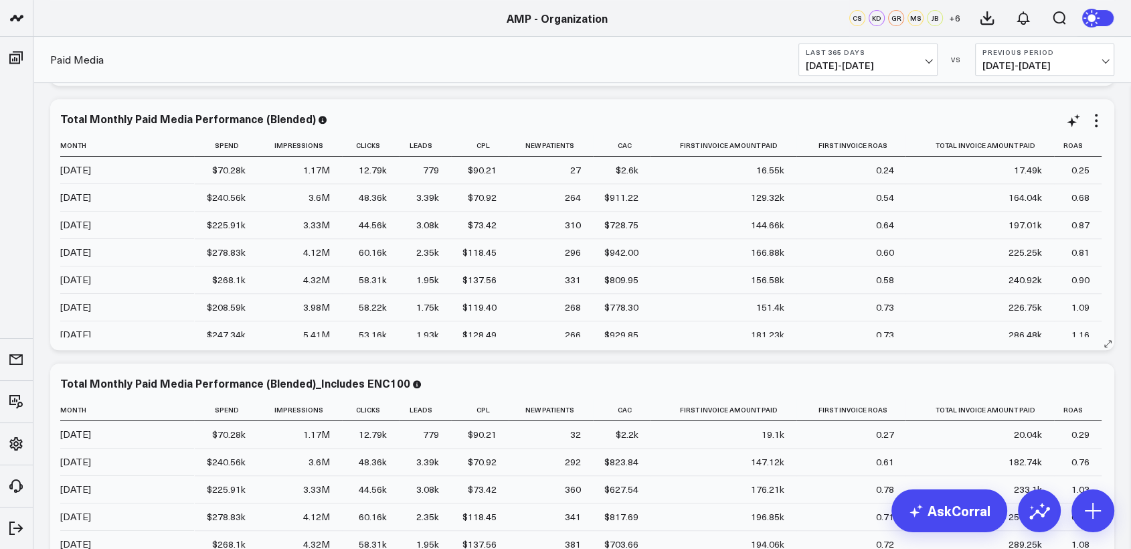
scroll to position [121, 0]
